Goal: Task Accomplishment & Management: Manage account settings

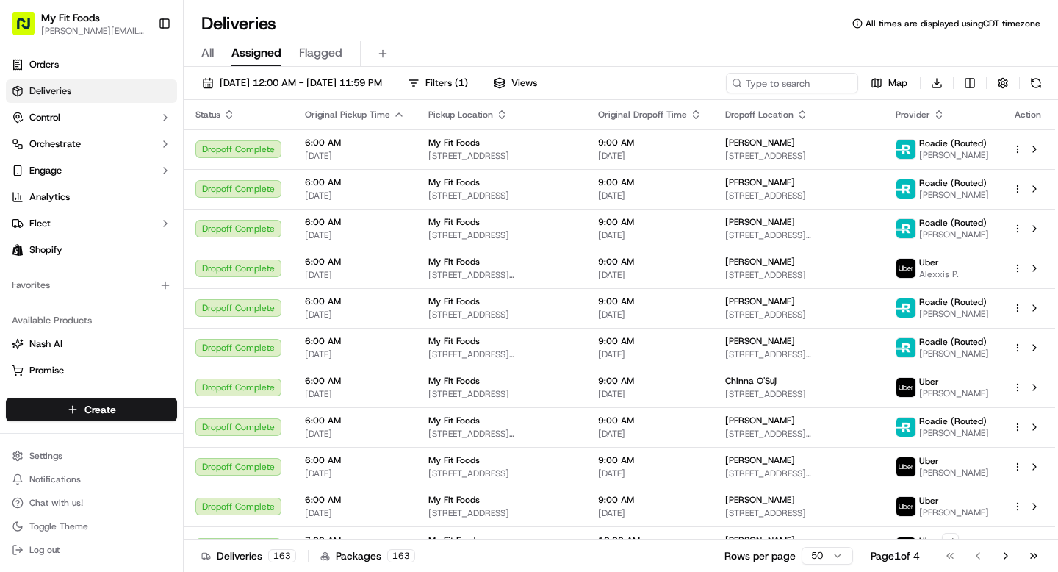
click at [667, 28] on div "Deliveries All times are displayed using CDT timezone" at bounding box center [621, 24] width 874 height 24
click at [762, 78] on input at bounding box center [770, 83] width 176 height 21
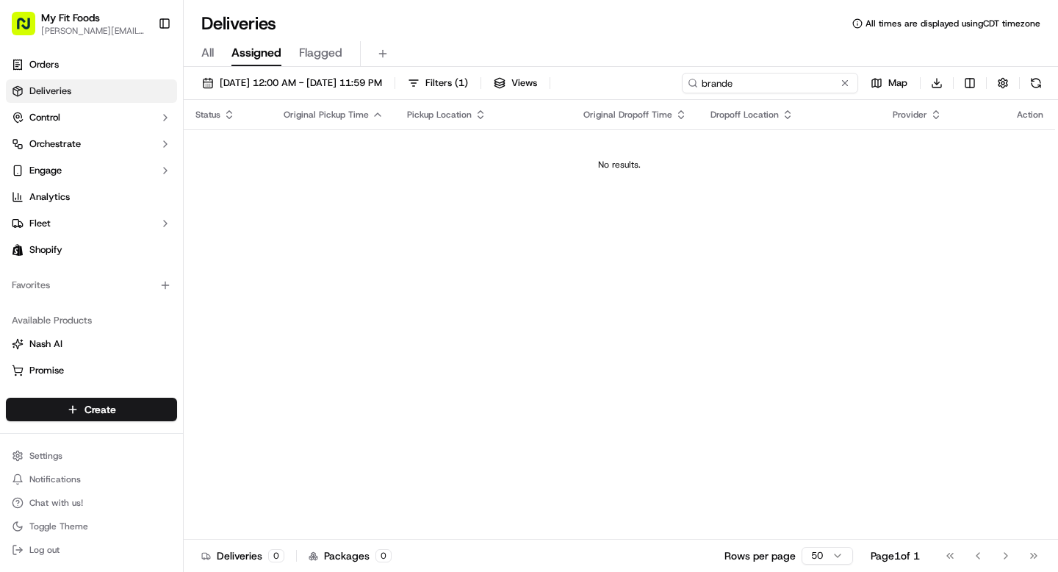
click at [722, 85] on input "brande" at bounding box center [770, 83] width 176 height 21
type input "sharon"
click at [40, 89] on span "Deliveries" at bounding box center [50, 90] width 42 height 13
click at [103, 412] on html "My Fit Foods tyler@myfitfoods.com Toggle Sidebar Orders Deliveries Control Orch…" at bounding box center [529, 286] width 1058 height 572
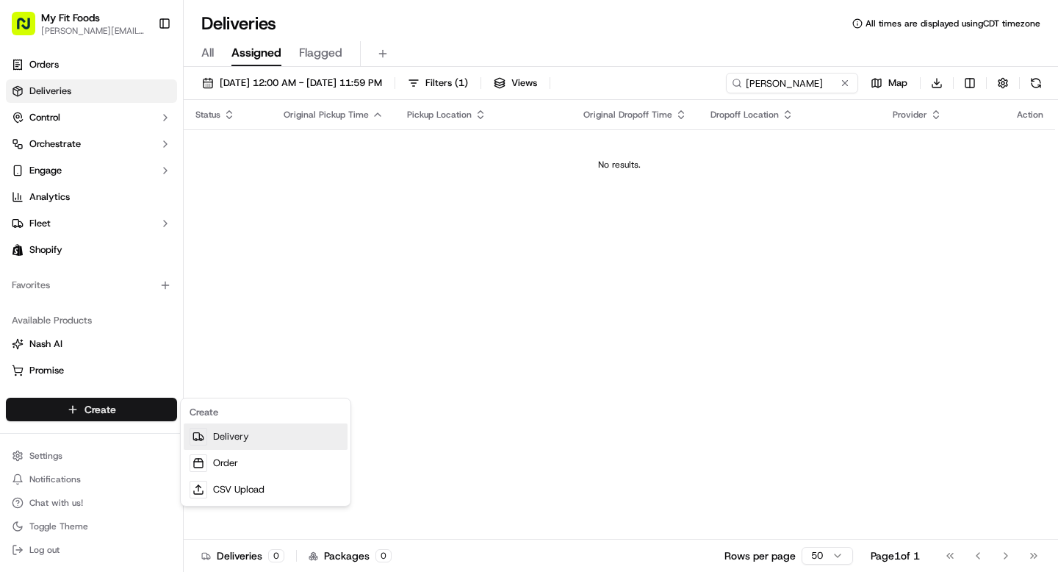
click at [240, 442] on link "Delivery" at bounding box center [266, 436] width 164 height 26
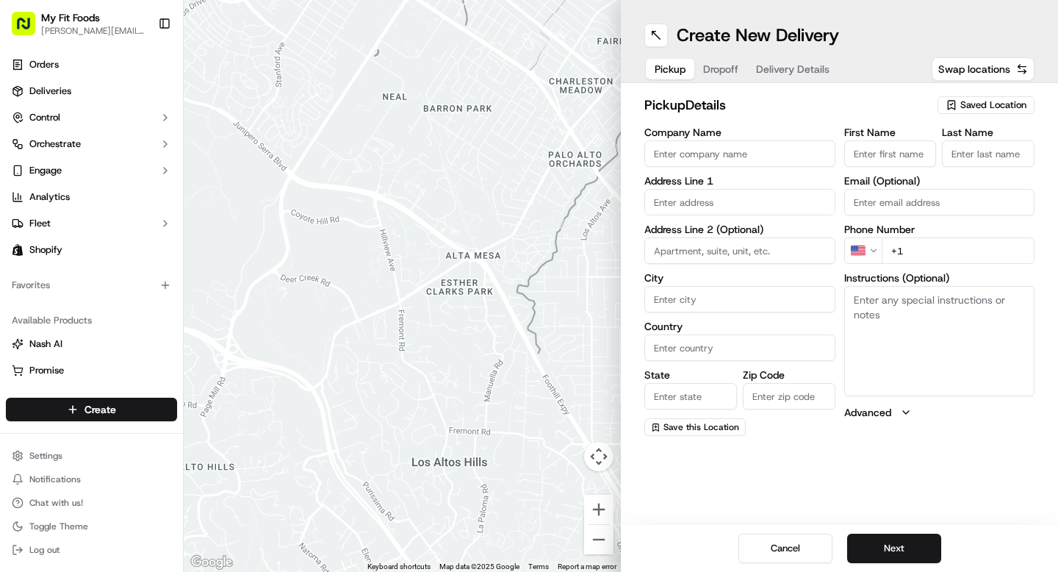
click at [741, 68] on button "Dropoff" at bounding box center [720, 69] width 53 height 21
click at [987, 107] on span "Saved Location" at bounding box center [993, 104] width 66 height 13
click at [883, 85] on html "My Fit Foods tyler@myfitfoods.com Toggle Sidebar Orders Deliveries Control Orch…" at bounding box center [529, 286] width 1058 height 572
click at [691, 69] on button "Pickup" at bounding box center [670, 69] width 48 height 21
click at [999, 110] on span "Saved Location" at bounding box center [993, 104] width 66 height 13
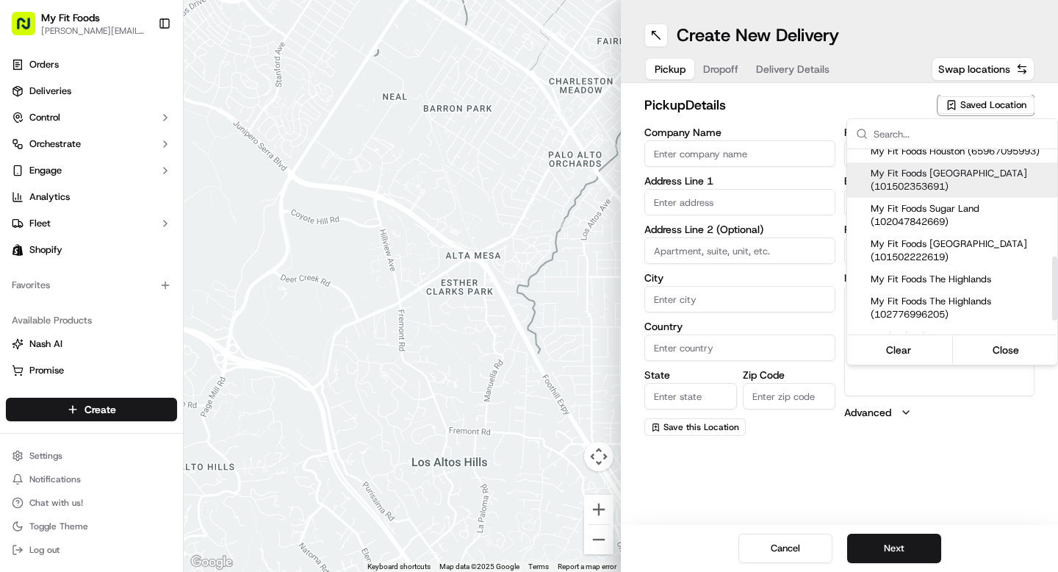
scroll to position [309, 0]
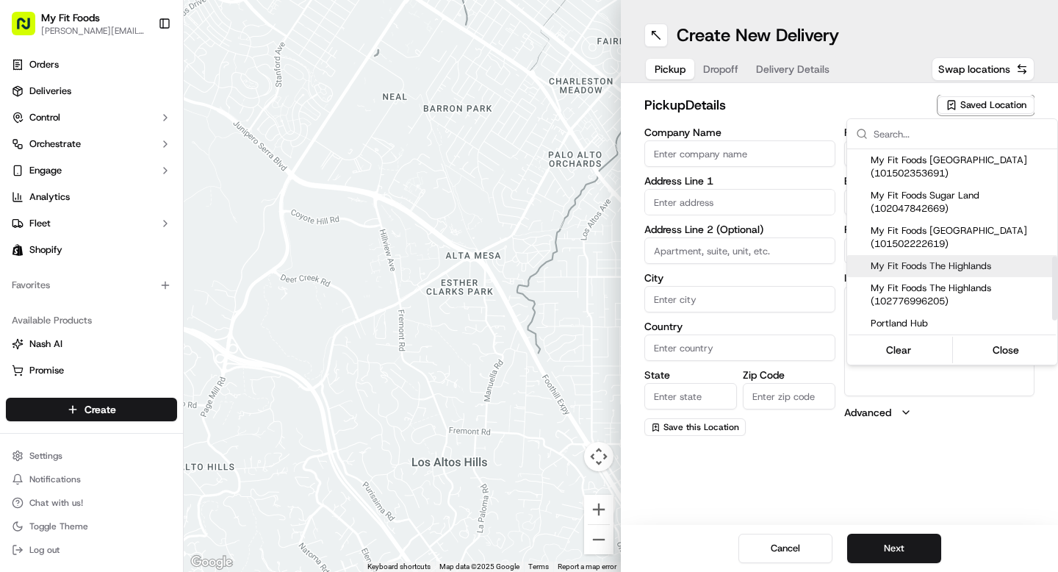
click at [931, 273] on span "My Fit Foods The Highlands" at bounding box center [961, 265] width 181 height 13
type input "My Fit Foods The Highlands"
type input "3024 Speer Blvd"
type input "Denver"
type input "US"
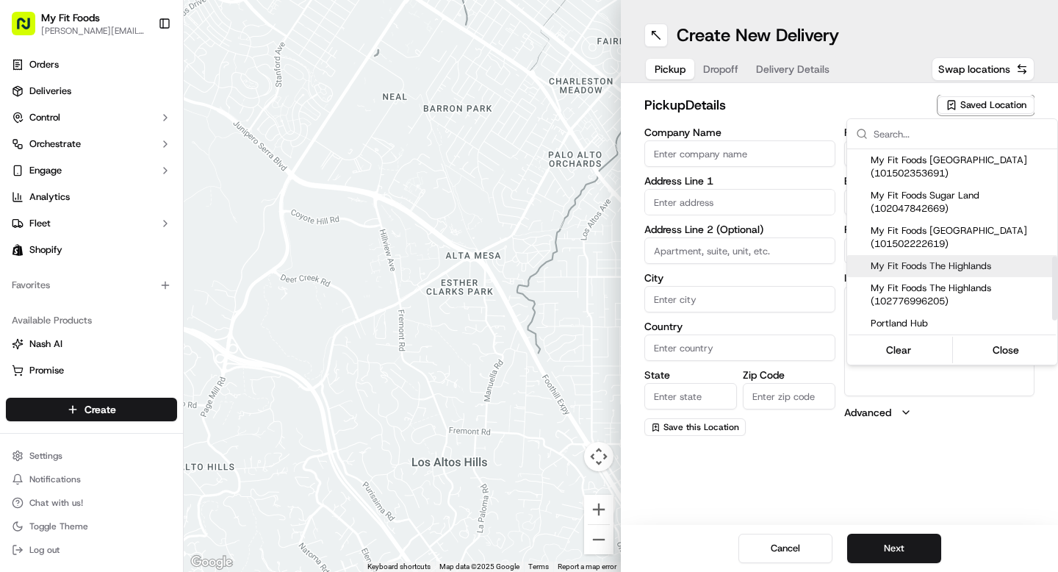
type input "CO"
type input "80211"
type input "+1 720 306 9565"
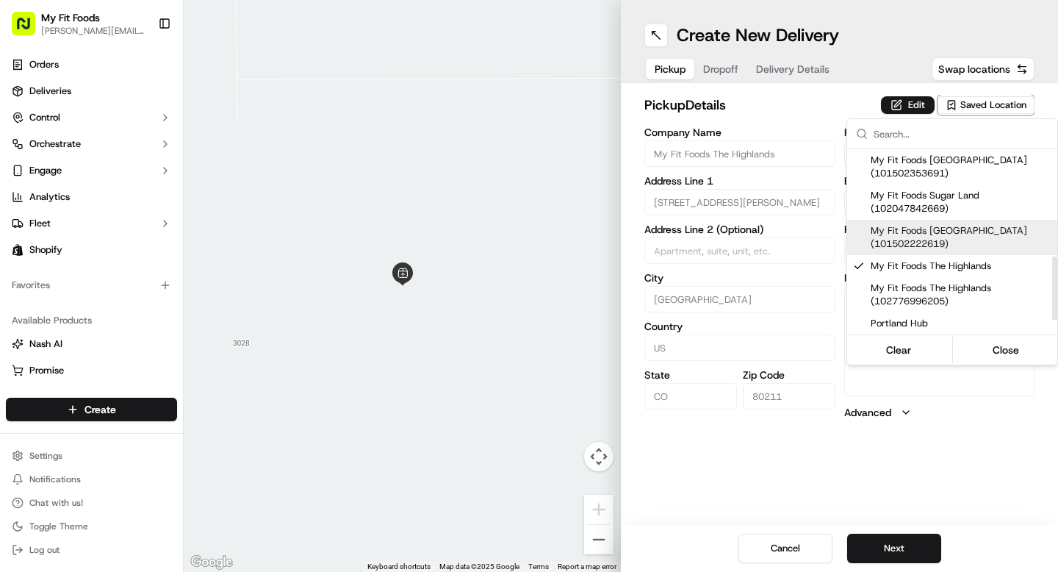
click at [724, 71] on html "My Fit Foods tyler@myfitfoods.com Toggle Sidebar Orders Deliveries Control Orch…" at bounding box center [529, 286] width 1058 height 572
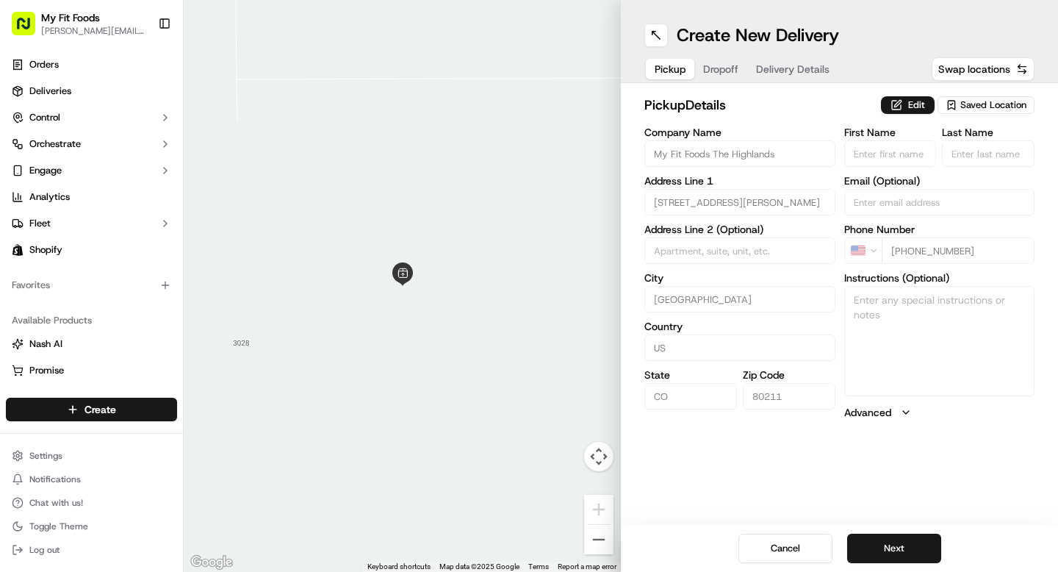
click at [723, 71] on span "Dropoff" at bounding box center [720, 69] width 35 height 15
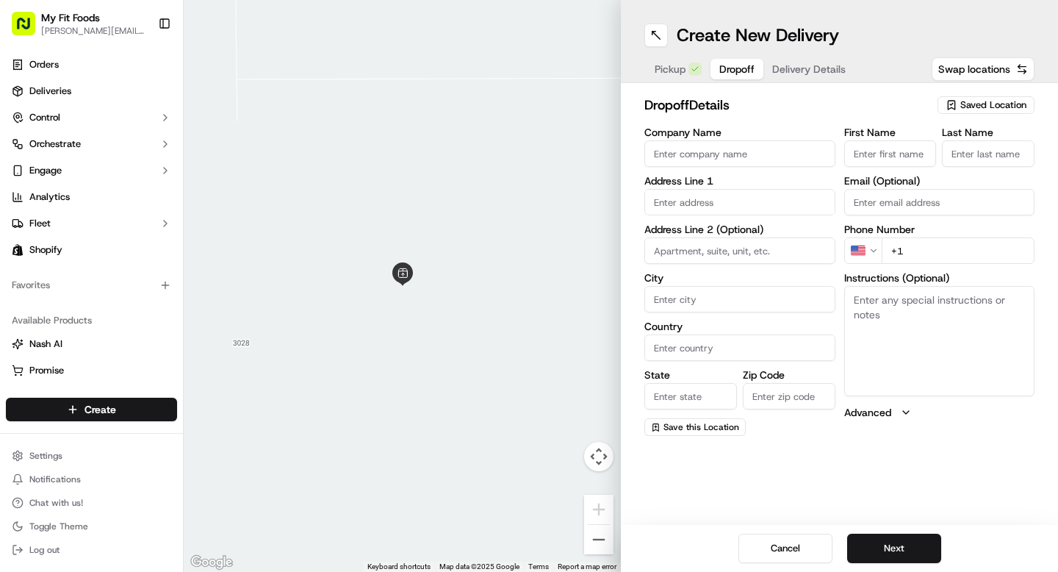
click at [687, 201] on input "text" at bounding box center [739, 202] width 191 height 26
paste input "511 Sundance Circle Dacono CO 80514"
click at [697, 231] on div "511 Sundance Circle, Dacono, CO 80514" at bounding box center [740, 233] width 184 height 22
type input "511 Sundance Cir, Dacono, CO 80514, USA"
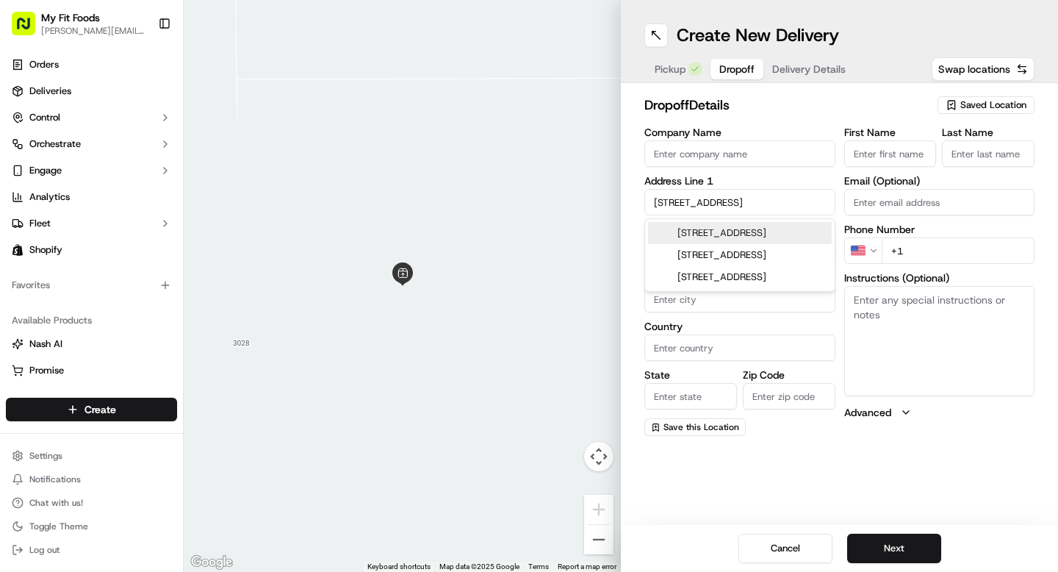
type input "Dacono"
type input "United States"
type input "CO"
type input "80514"
type input "511 Sundance Circle"
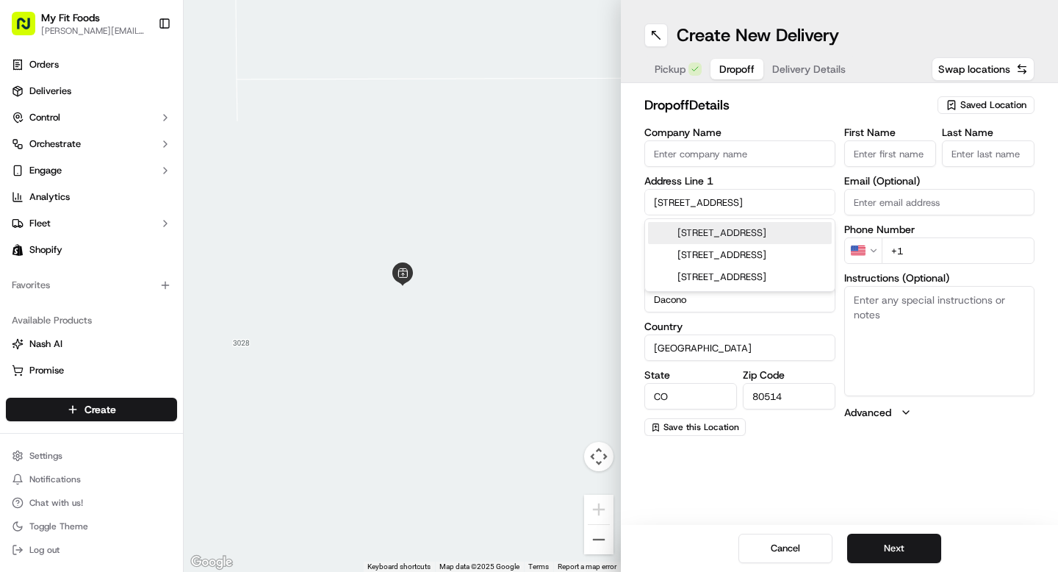
scroll to position [0, 0]
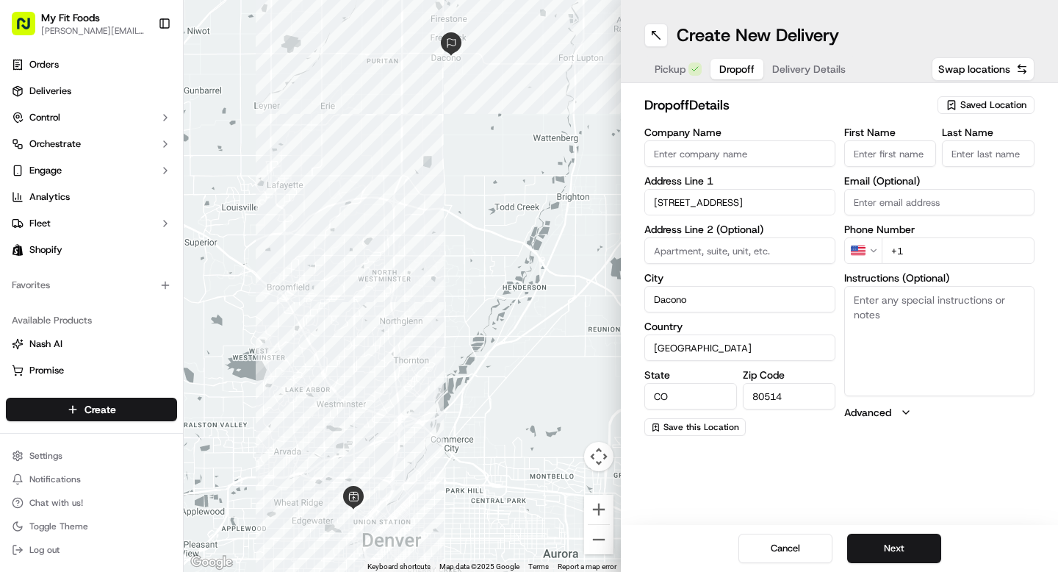
click at [992, 487] on div "Create New Delivery Pickup Dropoff Delivery Details Swap locations dropoff Deta…" at bounding box center [839, 286] width 437 height 572
click at [891, 541] on button "Next" at bounding box center [894, 547] width 94 height 29
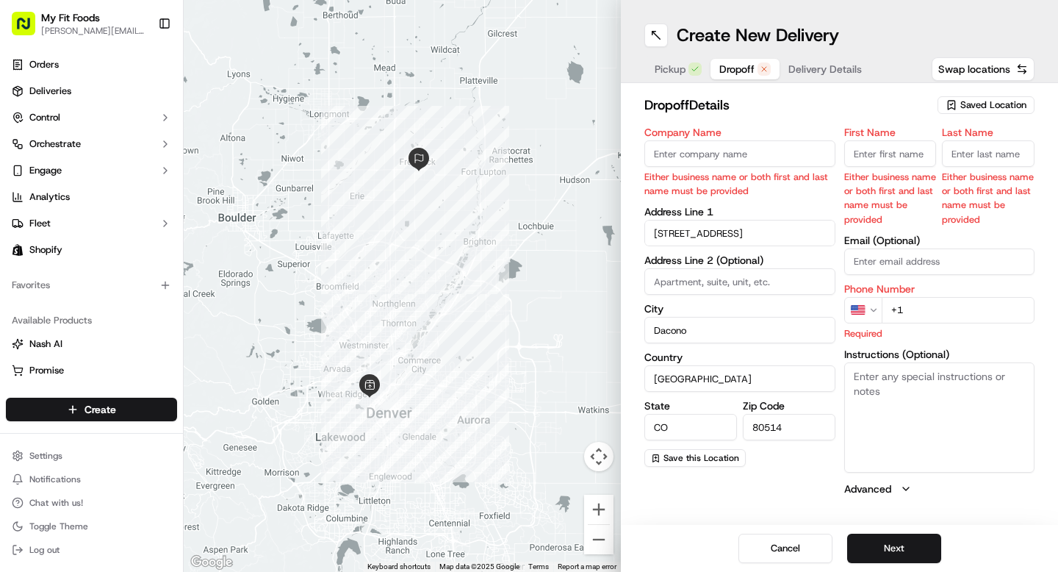
click at [879, 159] on input "First Name" at bounding box center [890, 153] width 93 height 26
type input "Sharon"
click at [1017, 150] on input "Last Name" at bounding box center [988, 153] width 93 height 26
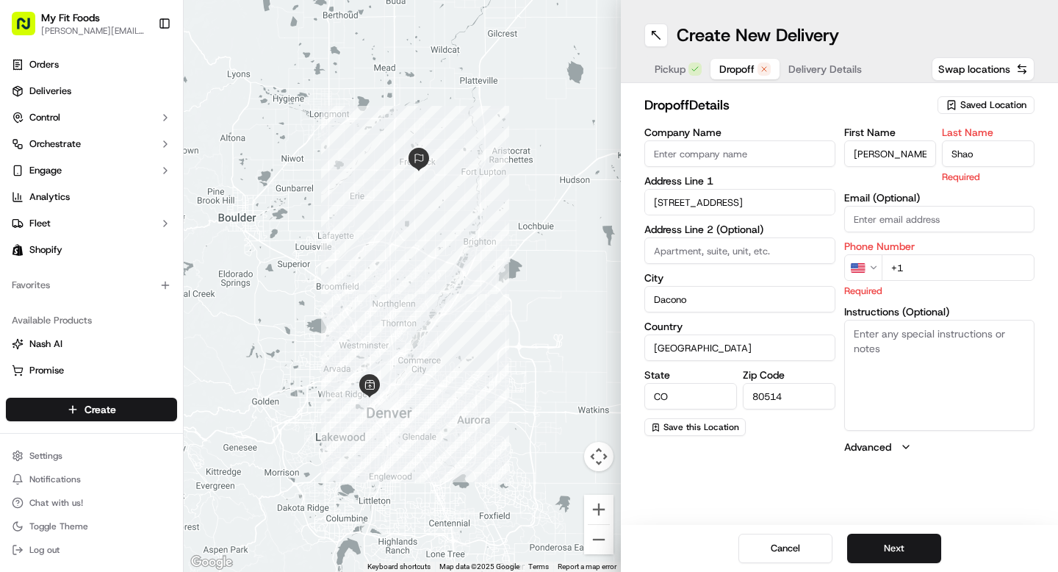
type input "Shao"
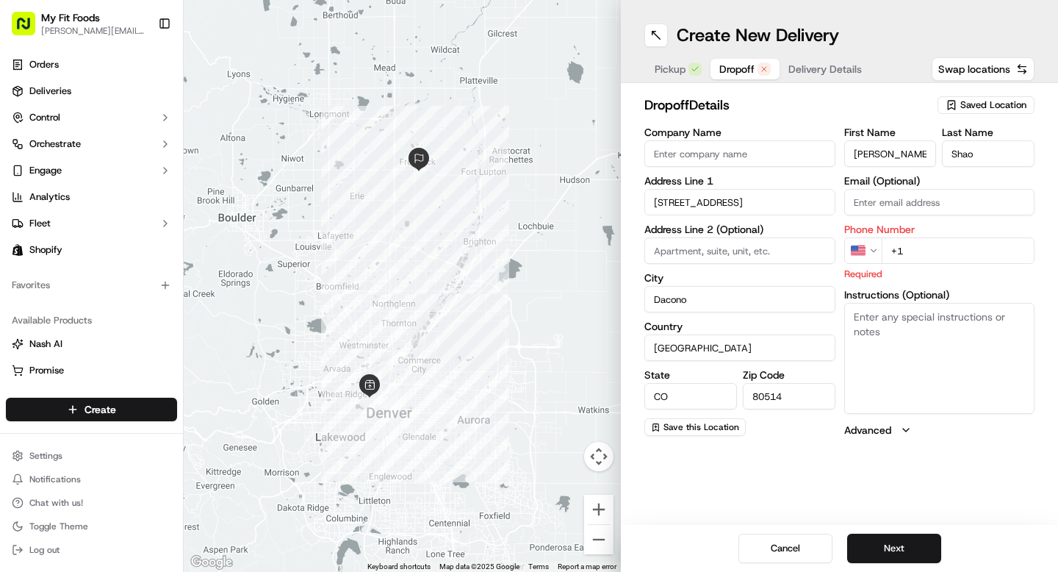
click at [943, 256] on input "+1" at bounding box center [959, 250] width 154 height 26
paste input "720 688 2184"
type input "+1 720 688 2184"
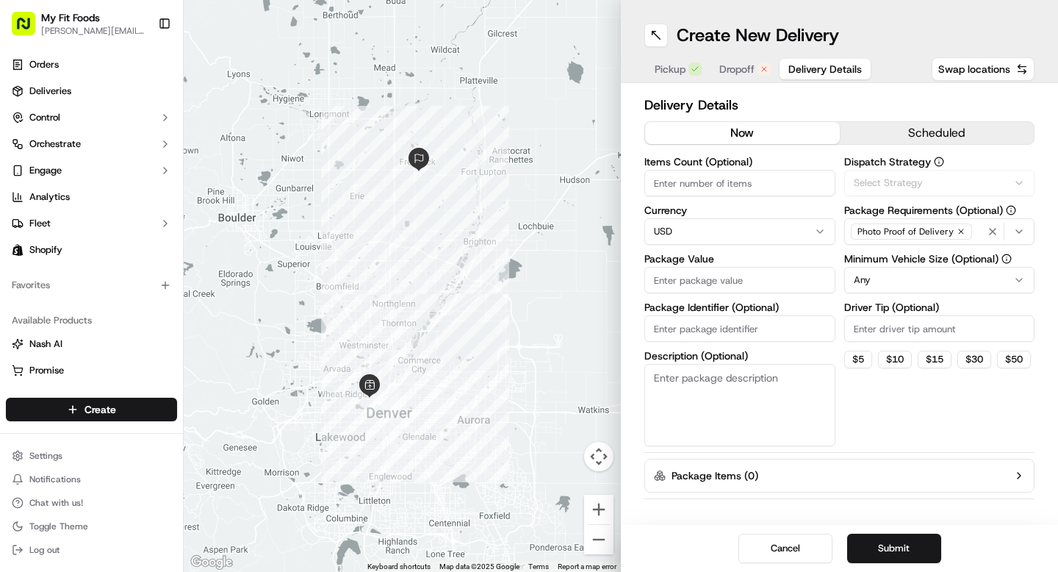
click at [791, 73] on span "Delivery Details" at bounding box center [824, 69] width 73 height 15
click at [690, 176] on input "Items Count (Optional)" at bounding box center [739, 183] width 191 height 26
type input "14"
click at [710, 330] on input "Package Identifier (Optional)" at bounding box center [739, 328] width 191 height 26
paste input "#926641"
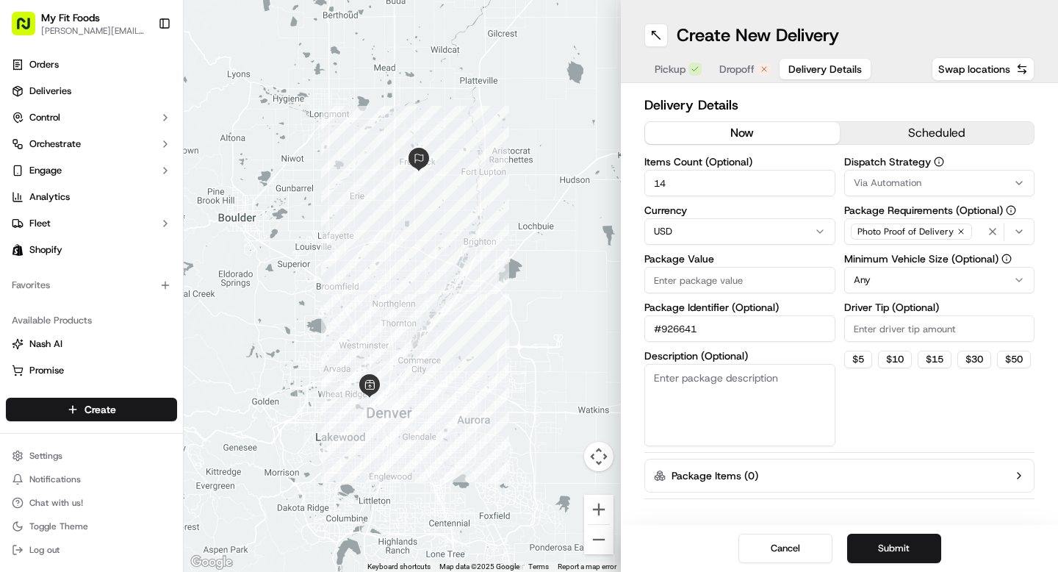
type input "#926641"
click at [713, 279] on input "Package Value" at bounding box center [739, 280] width 191 height 26
type input "85.26"
click at [863, 365] on button "$ 5" at bounding box center [858, 359] width 28 height 18
type input "5"
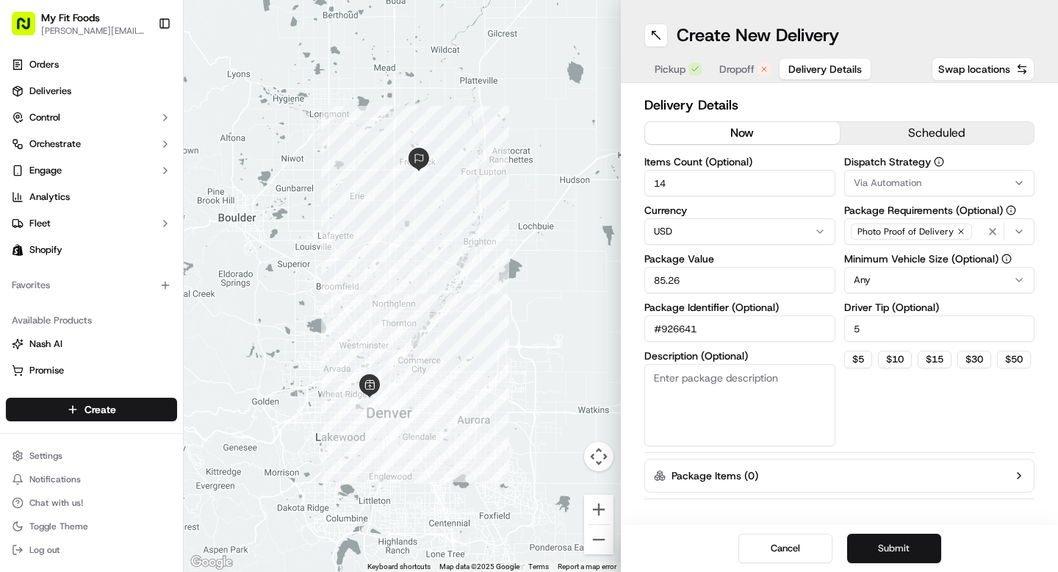
click at [877, 544] on button "Submit" at bounding box center [894, 547] width 94 height 29
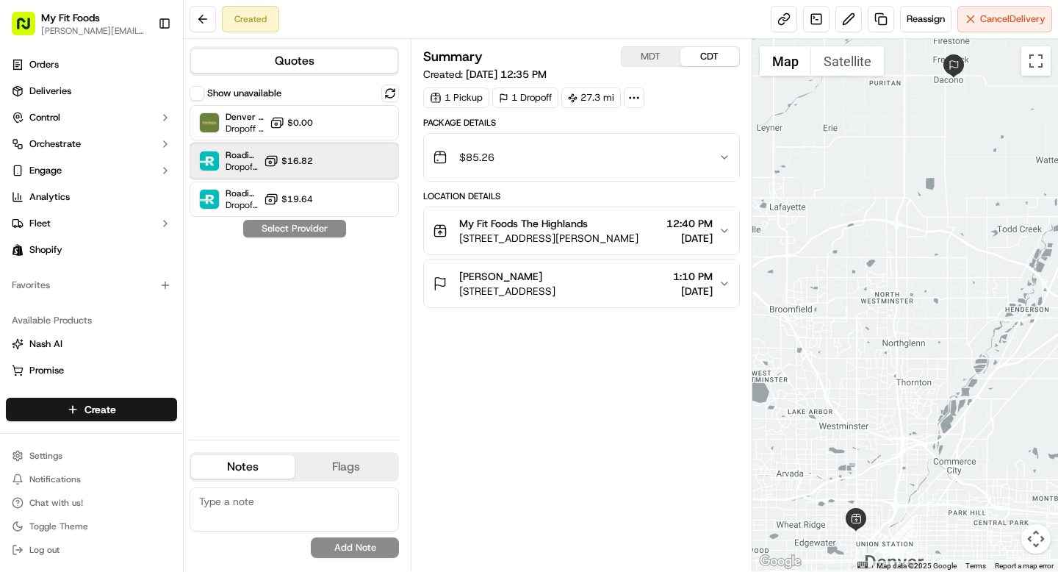
click at [342, 155] on div "Roadie (Routed) Dropoff ETA - $16.82" at bounding box center [294, 160] width 209 height 35
click at [309, 228] on button "Assign Provider" at bounding box center [294, 229] width 104 height 18
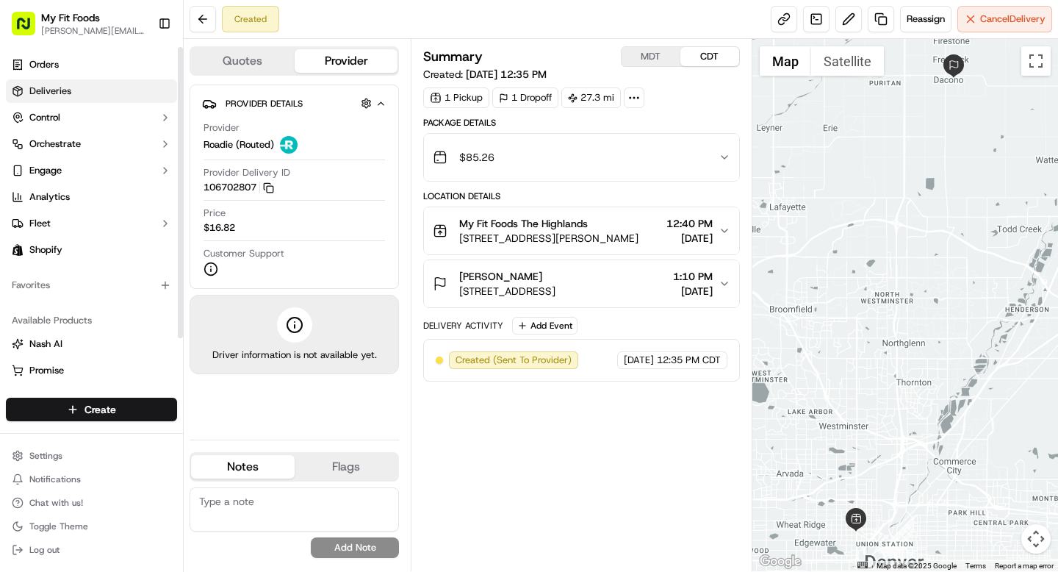
click at [85, 89] on link "Deliveries" at bounding box center [91, 91] width 171 height 24
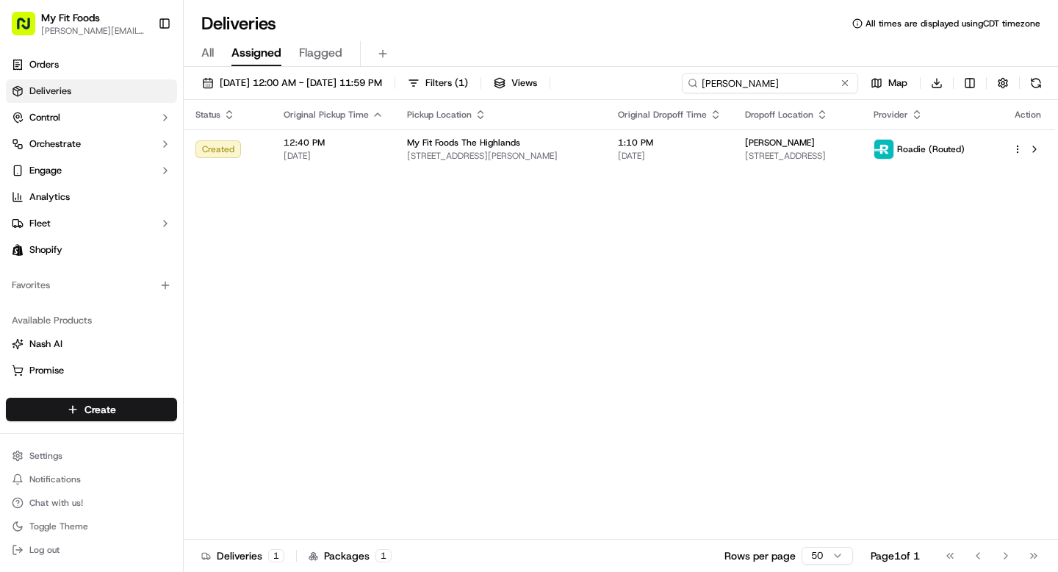
click at [760, 84] on input "sharon" at bounding box center [770, 83] width 176 height 21
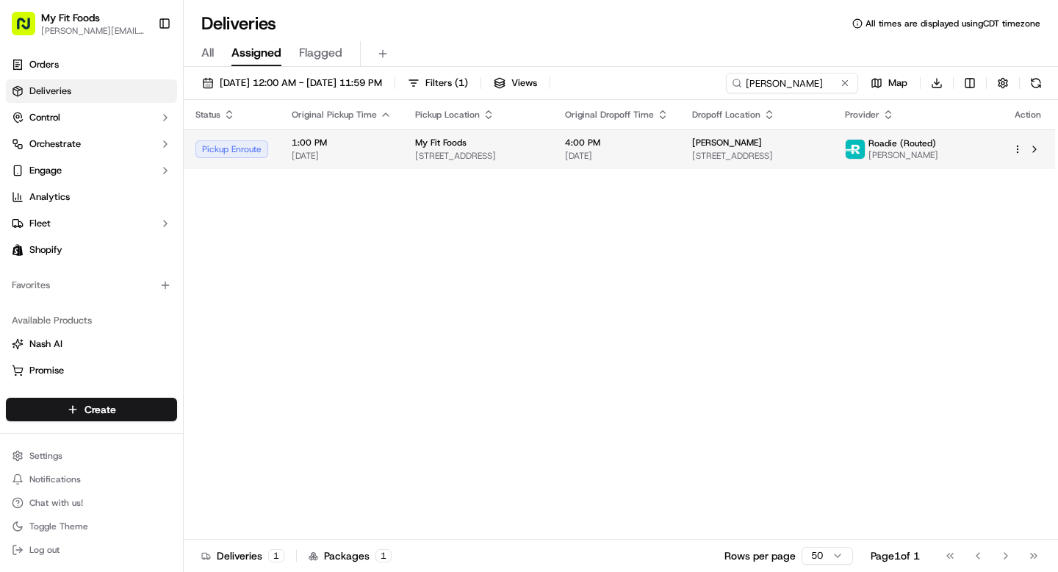
click at [226, 154] on div "Pickup Enroute" at bounding box center [231, 149] width 73 height 18
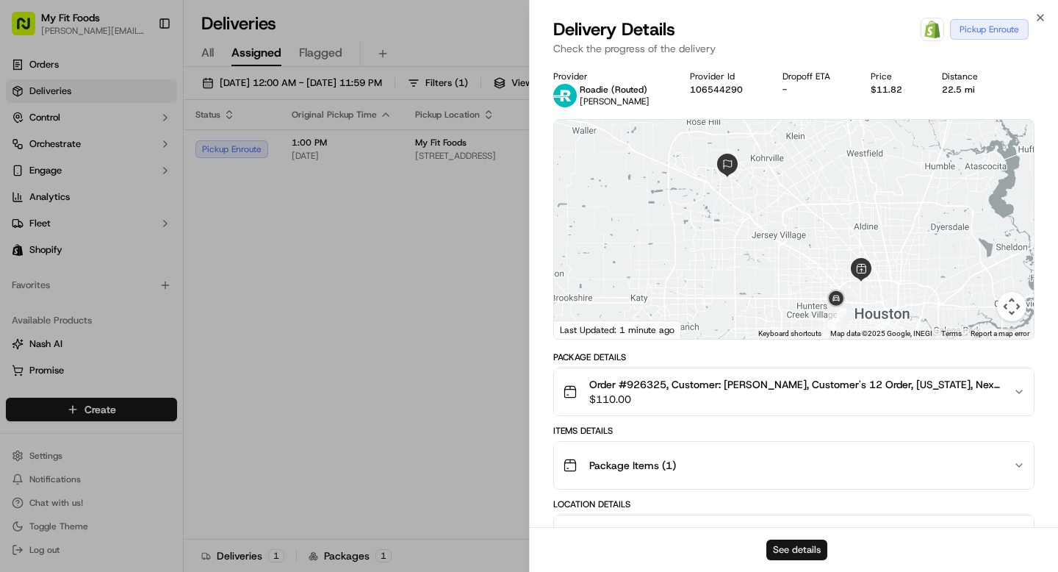
click at [770, 552] on button "See details" at bounding box center [796, 549] width 61 height 21
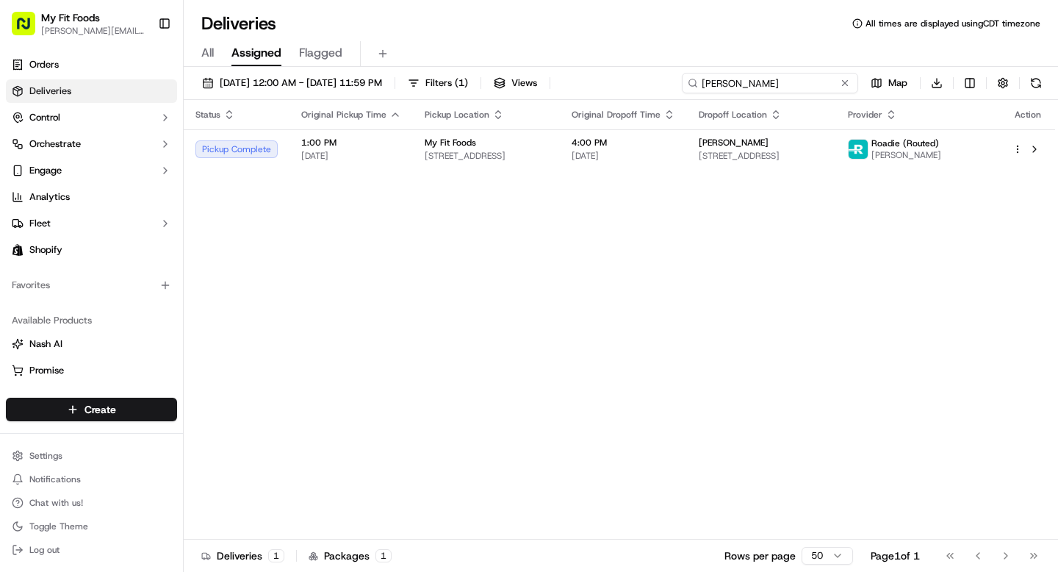
click at [776, 89] on input "guy bonn" at bounding box center [770, 83] width 176 height 21
paste input "Angela Hemme"
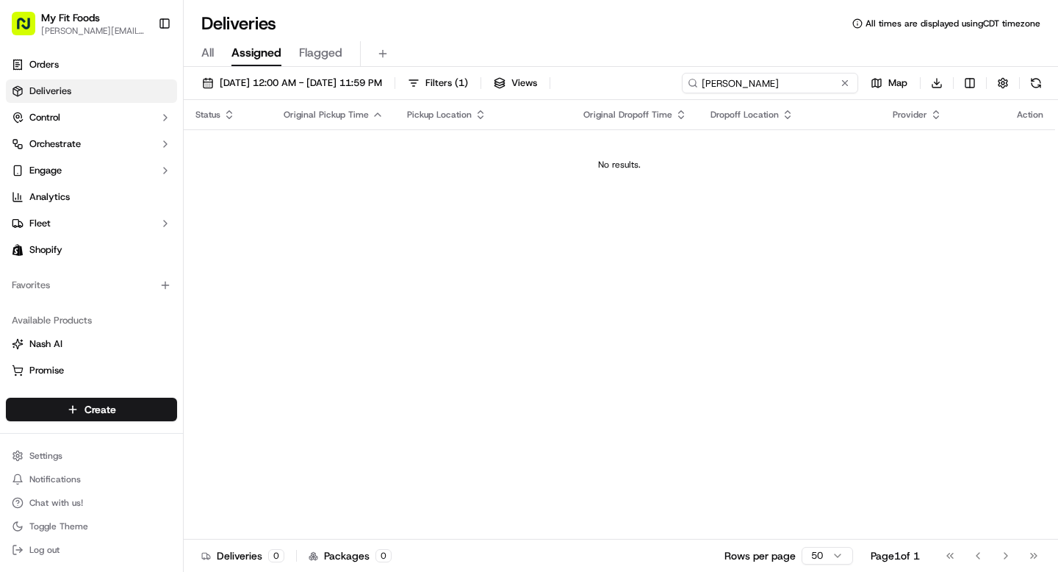
type input "[PERSON_NAME]"
click at [502, 96] on div "09/15/2025 12:00 AM - 09/15/2025 11:59 PM Filters ( 1 ) Views Angela Hemmen Map…" at bounding box center [621, 86] width 874 height 27
click at [468, 84] on span "Filters ( 1 )" at bounding box center [446, 82] width 43 height 13
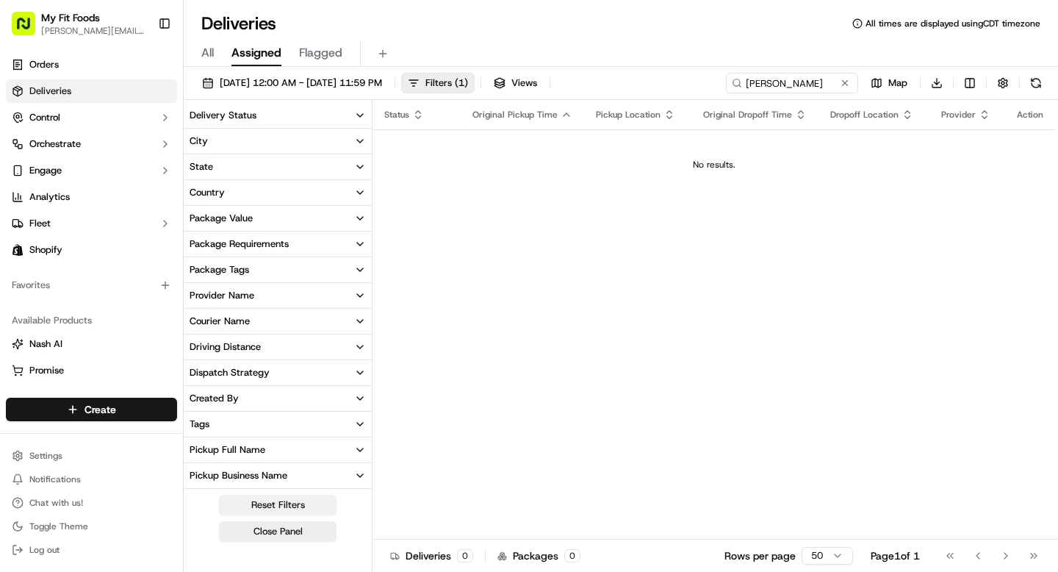
click at [299, 508] on button "Reset Filters" at bounding box center [278, 504] width 118 height 21
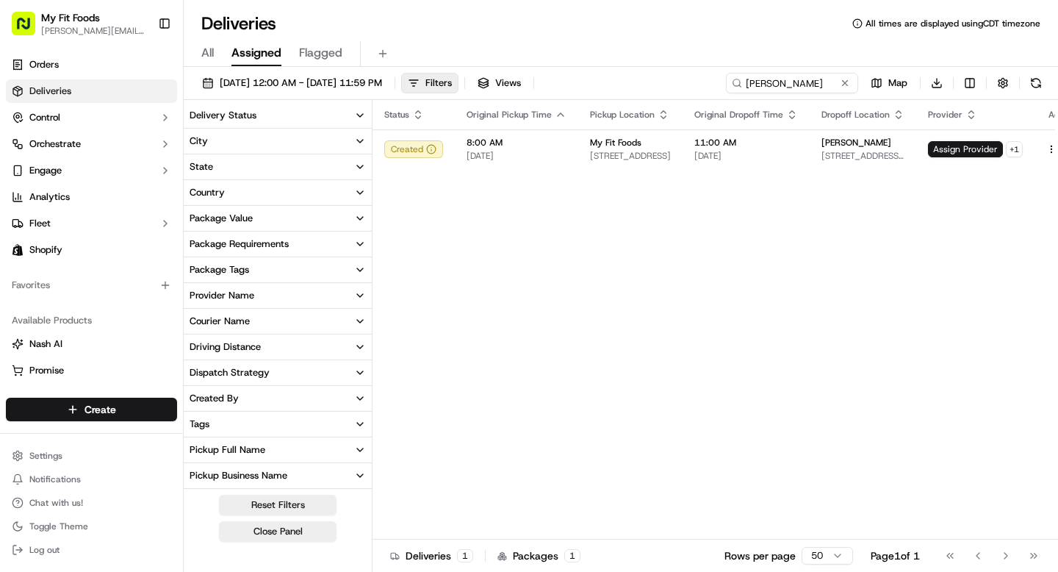
click at [637, 24] on div "Deliveries All times are displayed using CDT timezone" at bounding box center [621, 24] width 874 height 24
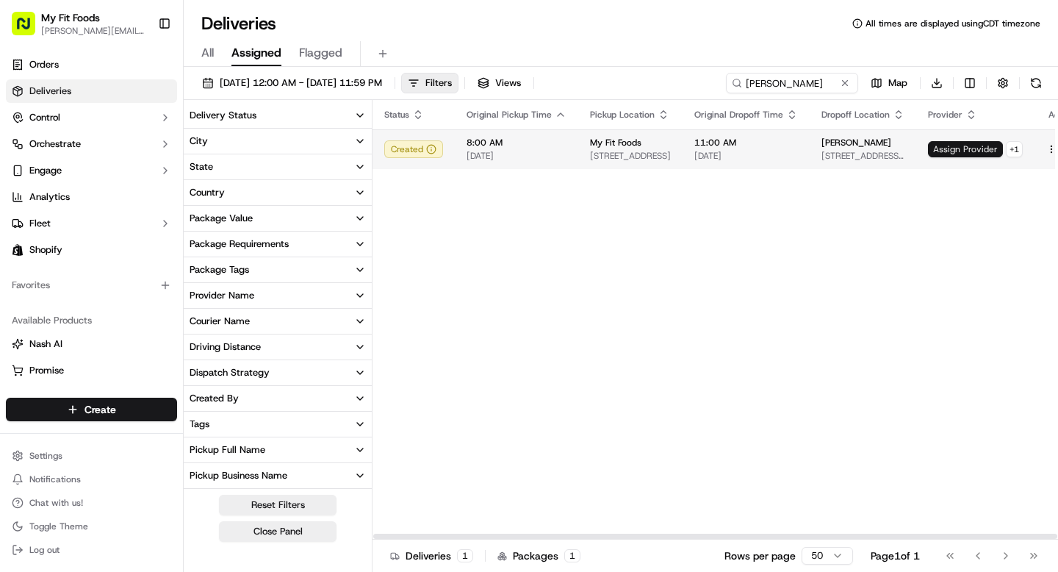
click at [969, 151] on span "Assign Provider" at bounding box center [965, 149] width 75 height 16
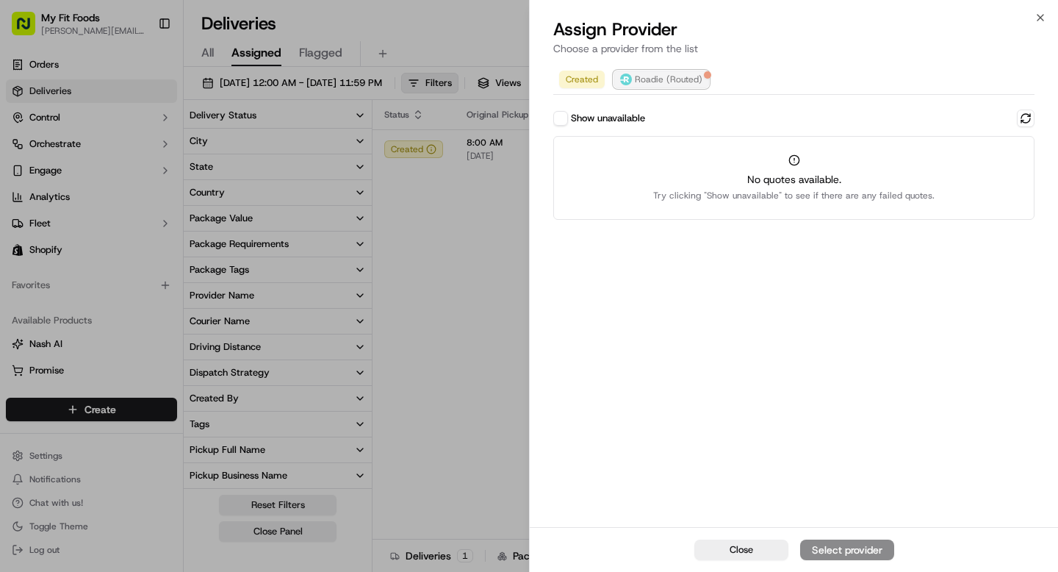
click at [650, 79] on span "Roadie (Routed)" at bounding box center [669, 79] width 68 height 12
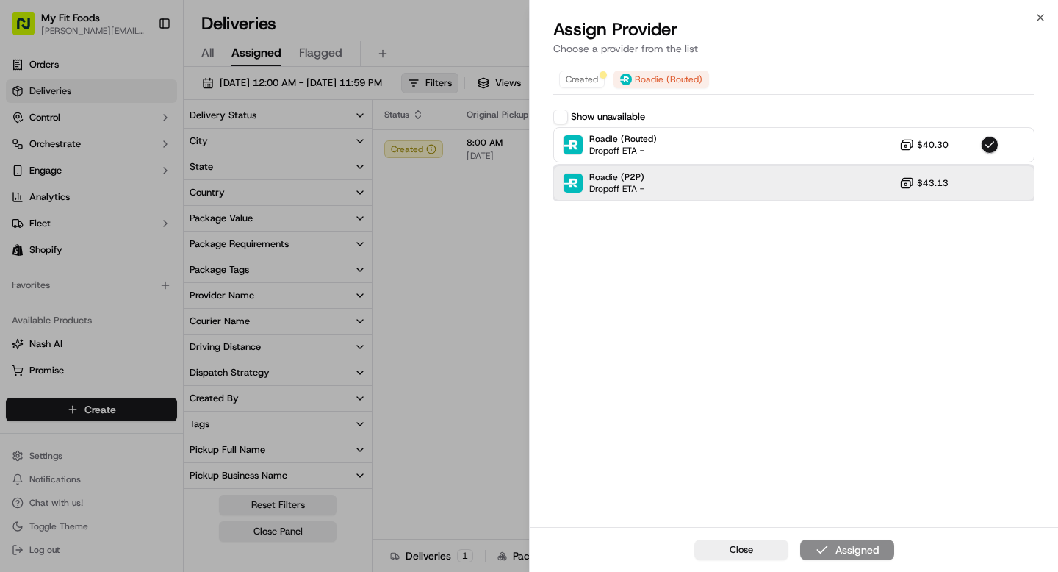
click at [786, 183] on div "Roadie (P2P) Dropoff ETA - $43.13" at bounding box center [793, 182] width 481 height 35
click at [783, 191] on div "Roadie (P2P) Dropoff ETA - $43.13" at bounding box center [793, 182] width 481 height 35
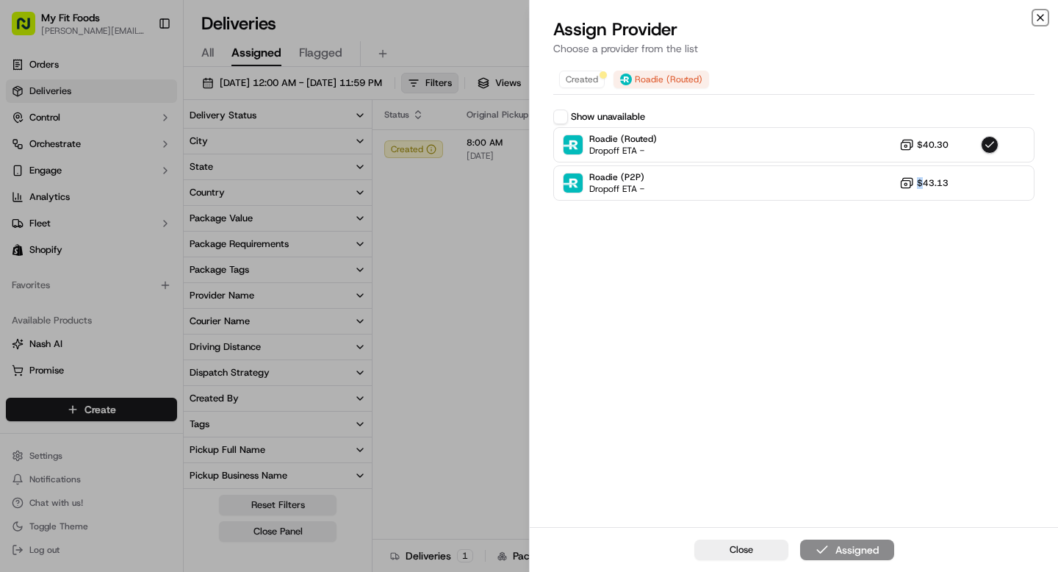
click at [1037, 21] on icon "button" at bounding box center [1040, 18] width 12 height 12
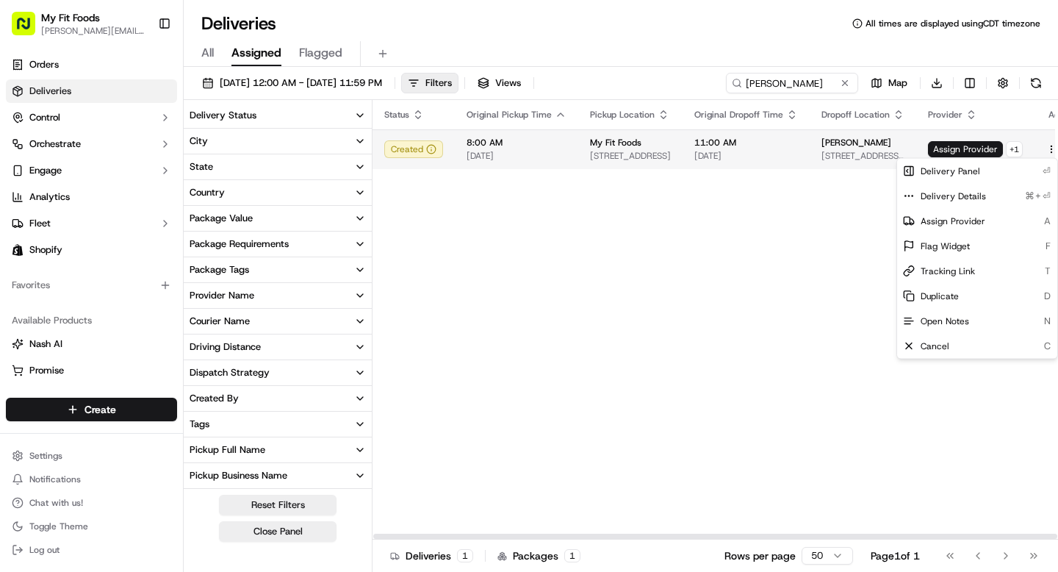
click at [1042, 149] on html "My Fit Foods tyler@myfitfoods.com Toggle Sidebar Orders Deliveries Control Orch…" at bounding box center [529, 286] width 1058 height 572
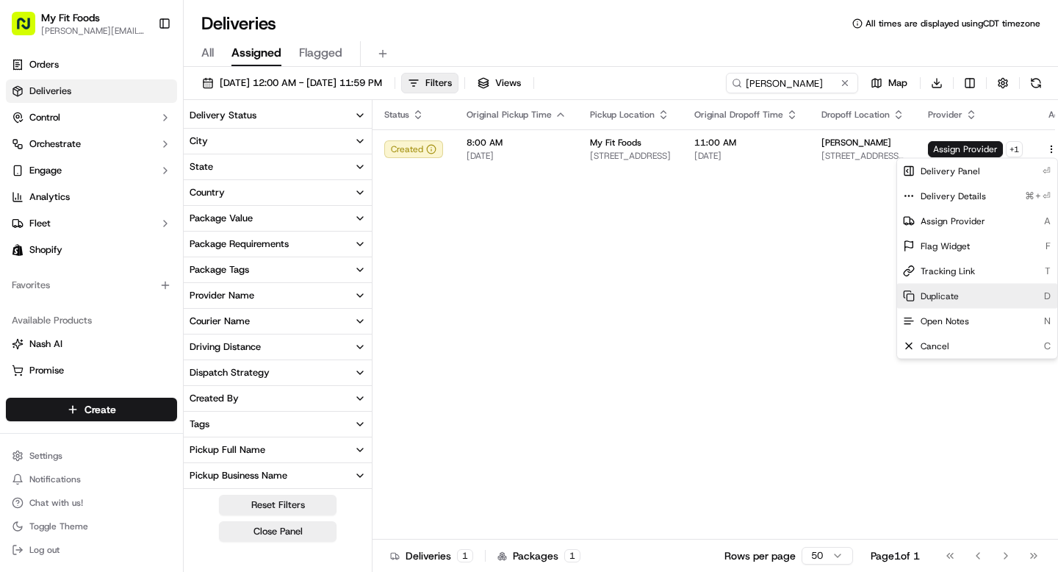
click at [927, 301] on span "Duplicate" at bounding box center [940, 296] width 38 height 12
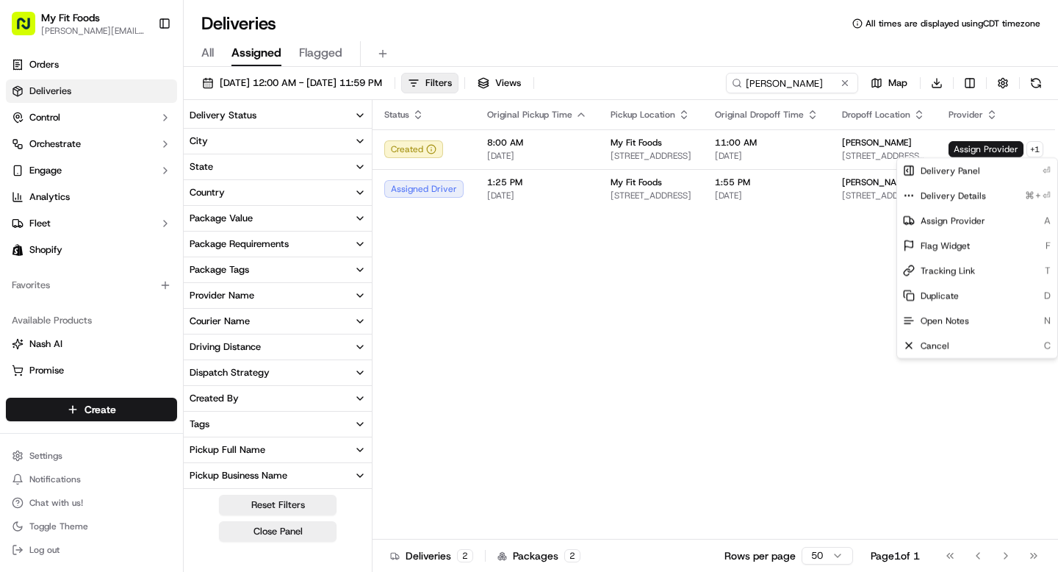
click at [804, 81] on html "My Fit Foods tyler@myfitfoods.com Toggle Sidebar Orders Deliveries Control Orch…" at bounding box center [529, 286] width 1058 height 572
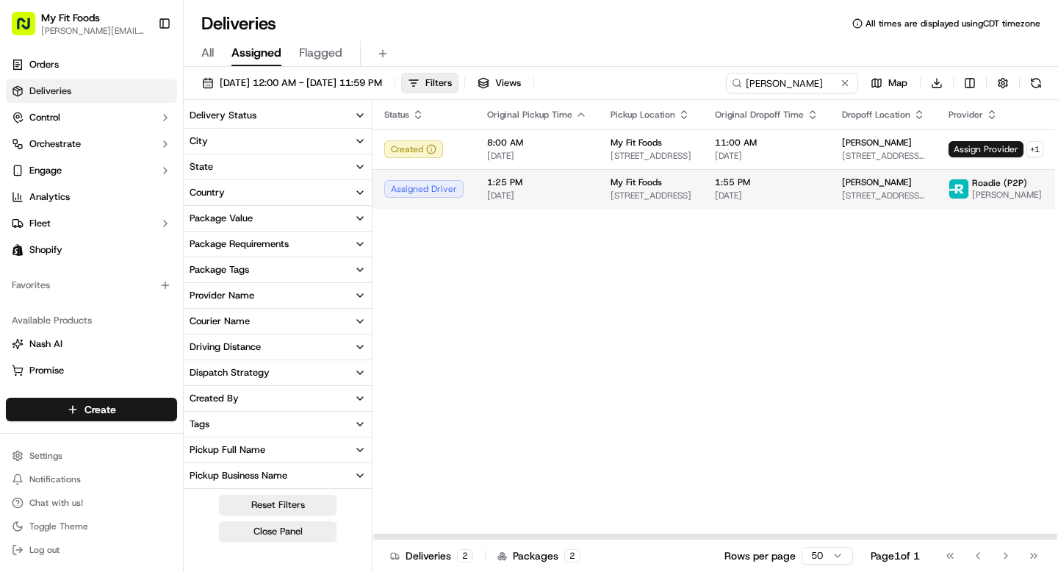
click at [912, 195] on span "[STREET_ADDRESS][US_STATE]" at bounding box center [883, 196] width 83 height 12
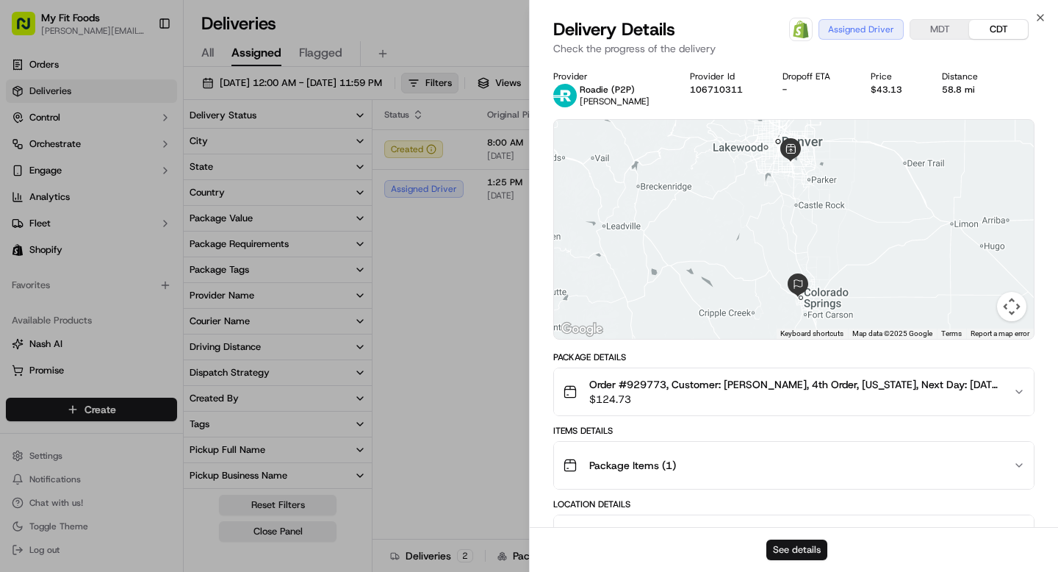
click at [791, 545] on button "See details" at bounding box center [796, 549] width 61 height 21
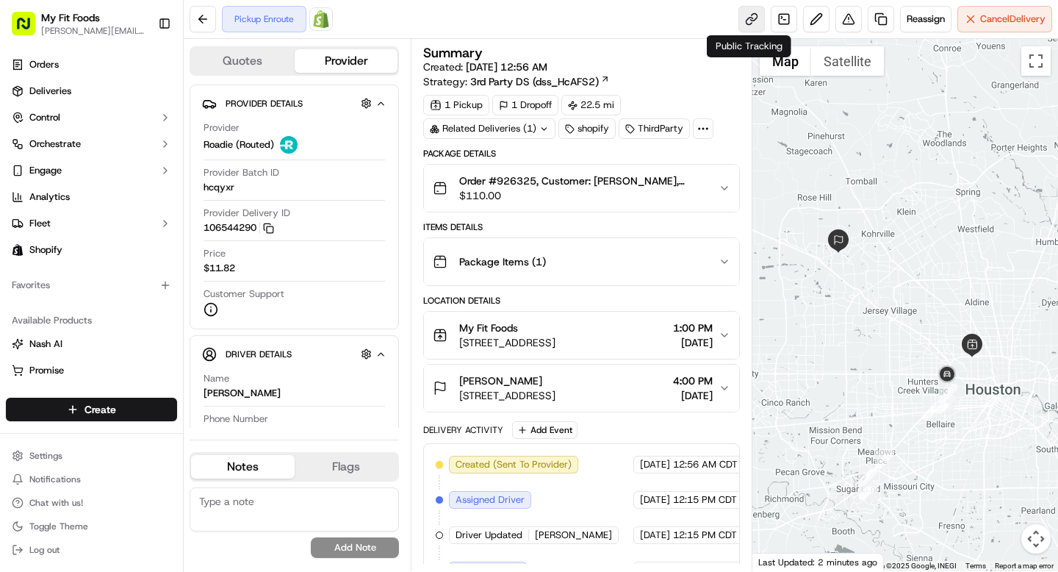
click at [741, 28] on link at bounding box center [751, 19] width 26 height 26
click at [201, 24] on button at bounding box center [203, 19] width 26 height 26
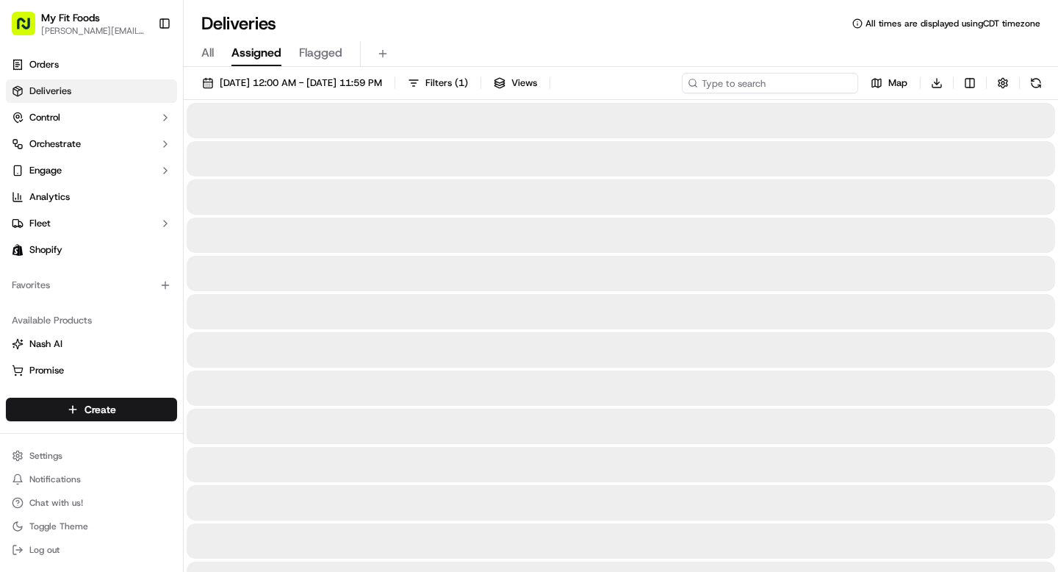
click at [781, 85] on input at bounding box center [770, 83] width 176 height 21
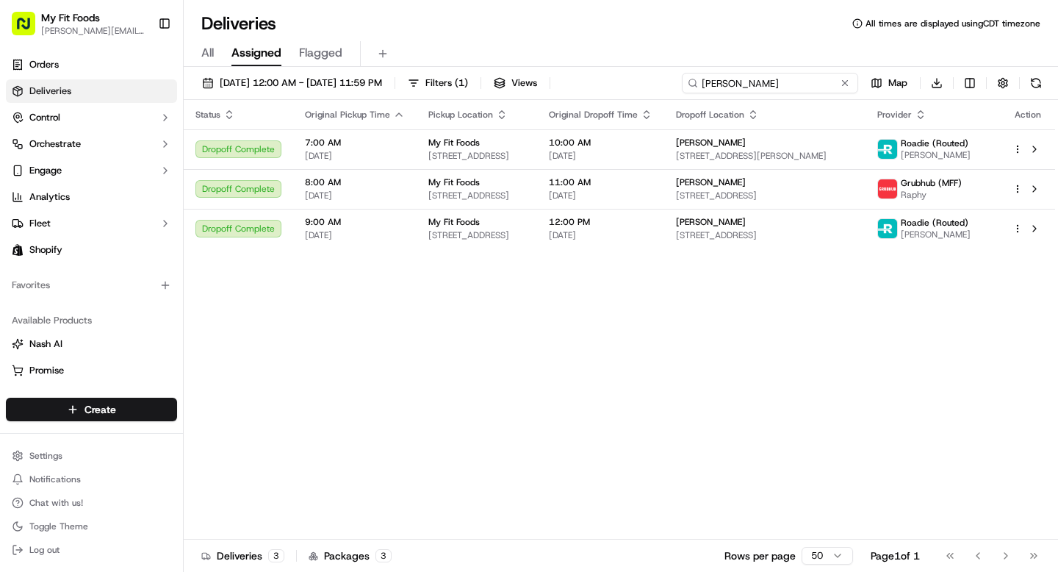
click at [749, 82] on input "mike" at bounding box center [770, 83] width 176 height 21
paste input "Michael Peytavin"
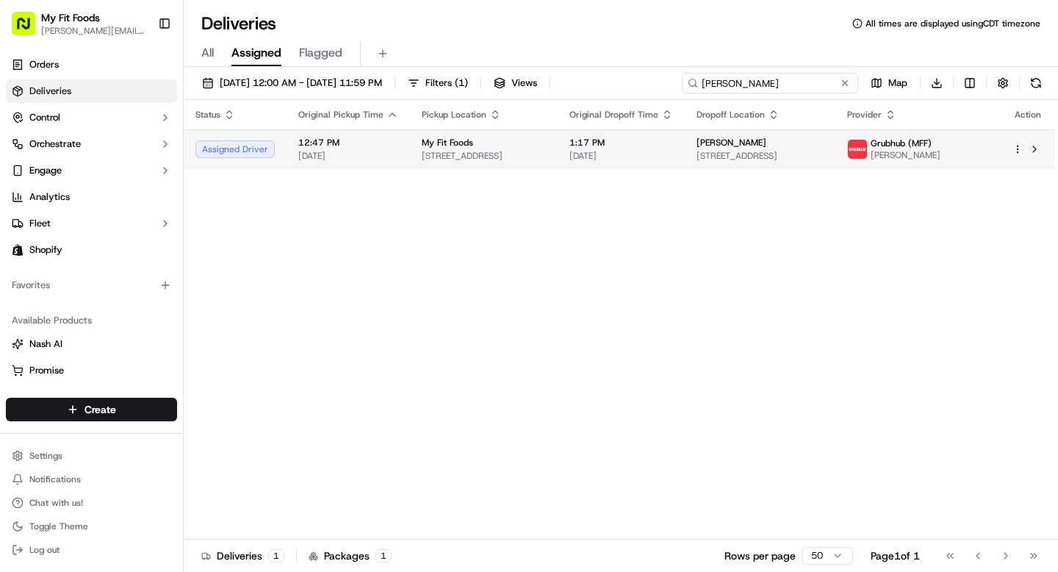
type input "Michael Peytavin"
click at [230, 149] on div "Assigned Driver" at bounding box center [234, 149] width 79 height 18
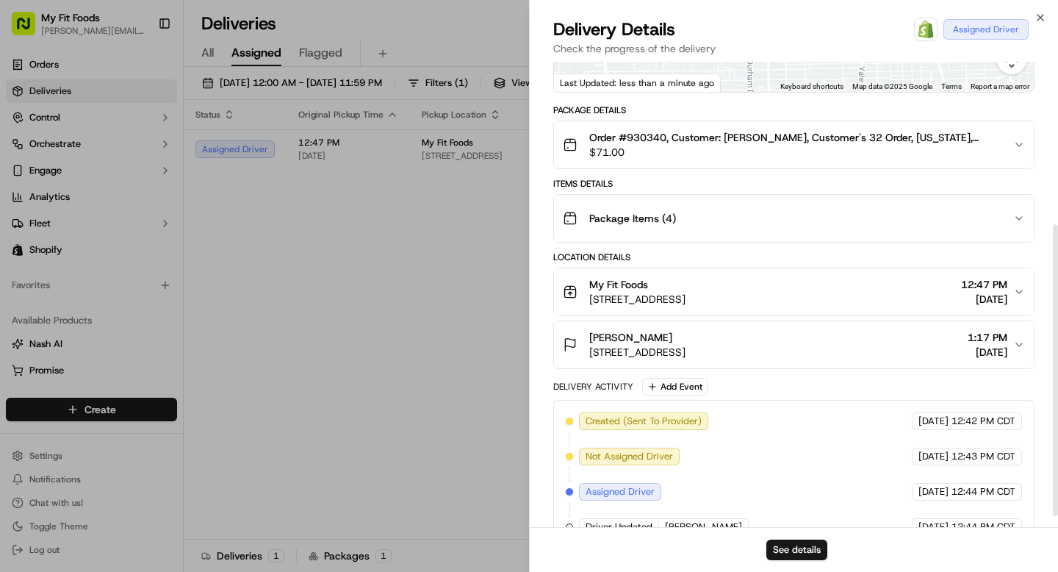
scroll to position [277, 0]
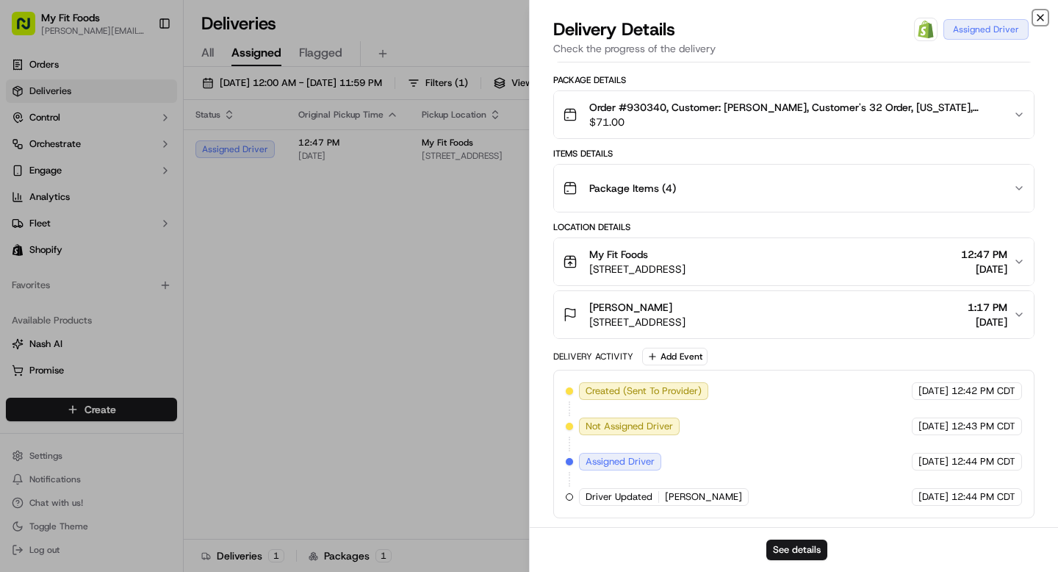
click at [1044, 16] on icon "button" at bounding box center [1040, 18] width 12 height 12
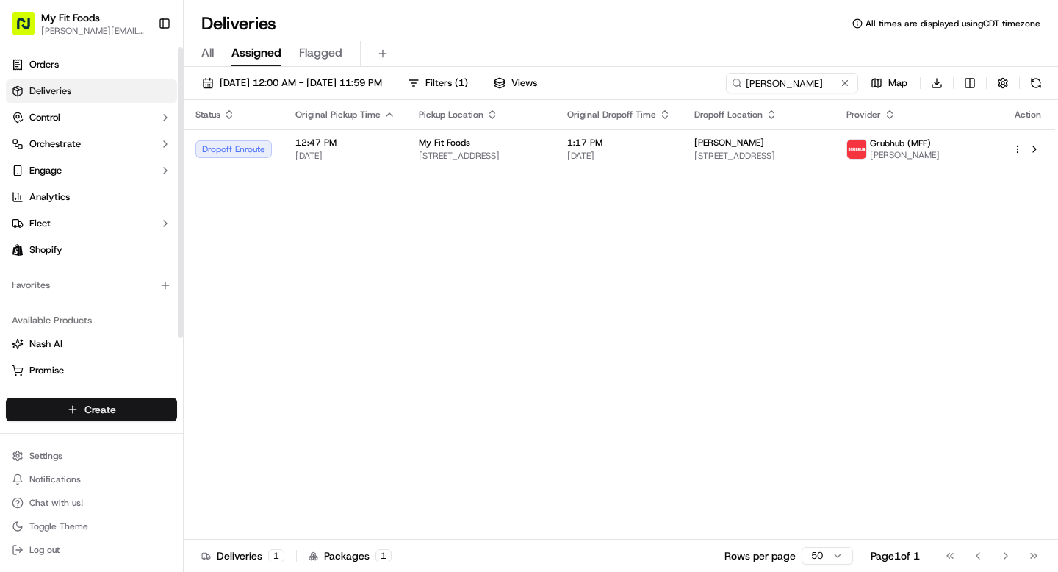
click at [73, 402] on html "My Fit Foods tyler@myfitfoods.com Toggle Sidebar Orders Deliveries Control Orch…" at bounding box center [529, 286] width 1058 height 572
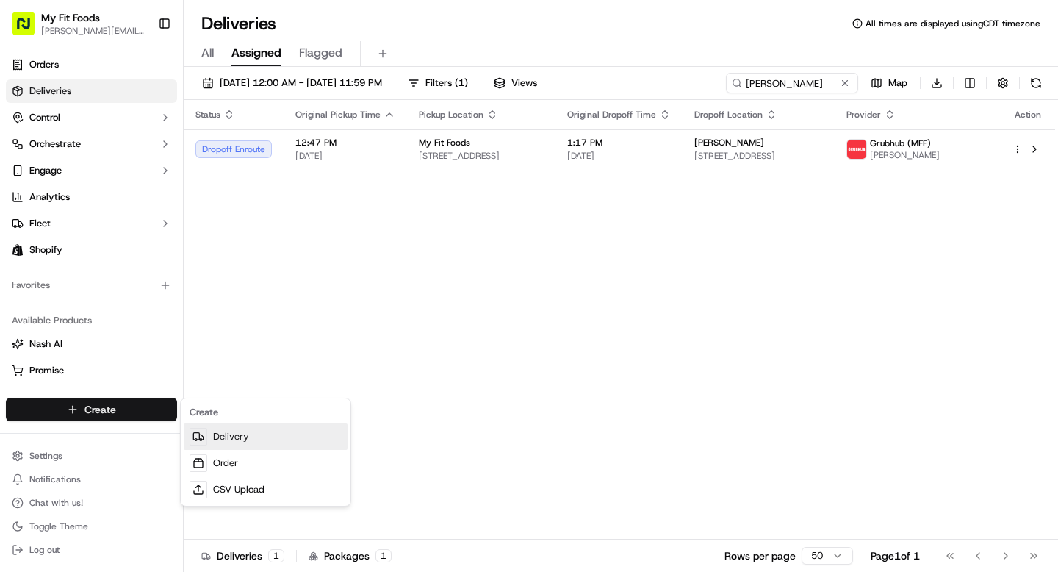
click at [245, 443] on link "Delivery" at bounding box center [266, 436] width 164 height 26
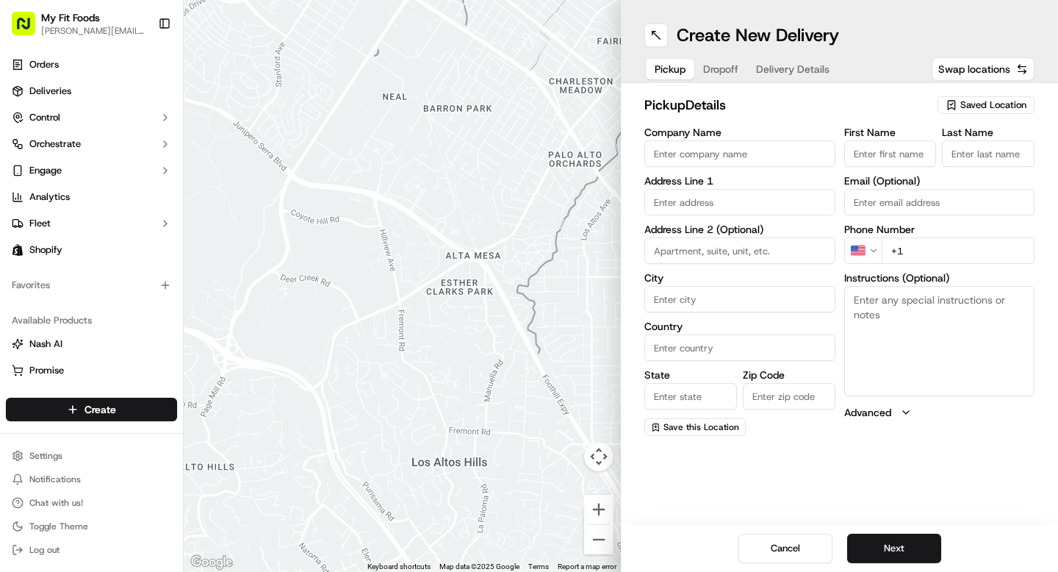
click at [993, 106] on span "Saved Location" at bounding box center [993, 104] width 66 height 13
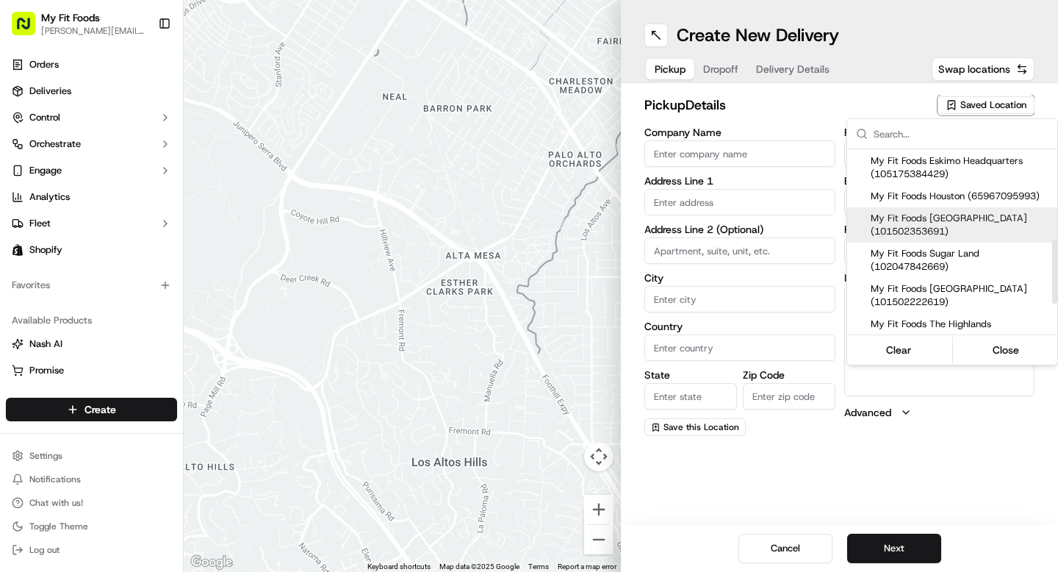
scroll to position [261, 0]
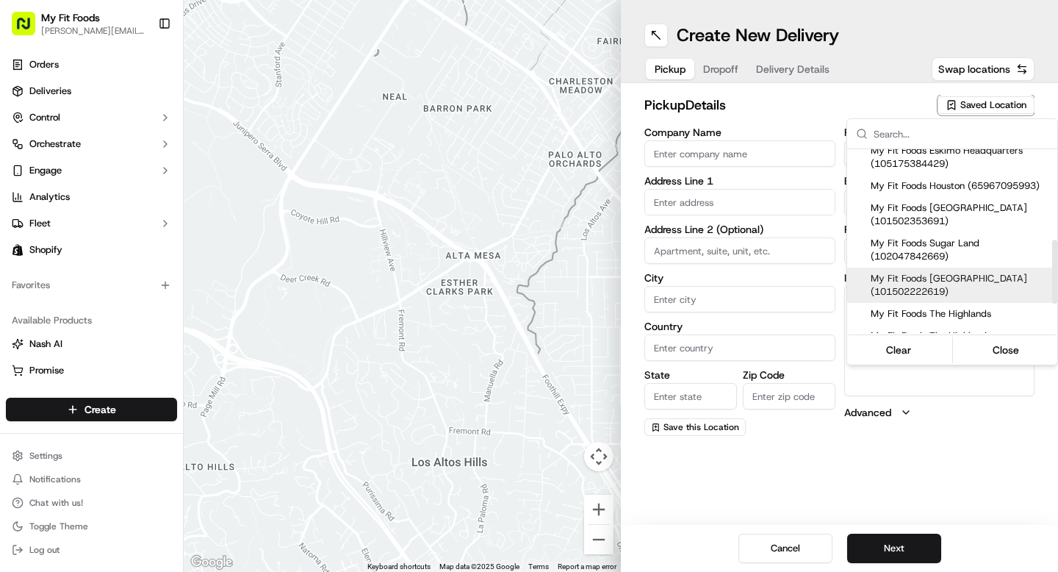
click at [928, 290] on span "My Fit Foods The Heights (101502222619)" at bounding box center [961, 285] width 181 height 26
type input "My Fit Foods The Heights"
type input "2802 N Shepherd Dr"
type input "Ste 100"
type input "Houston"
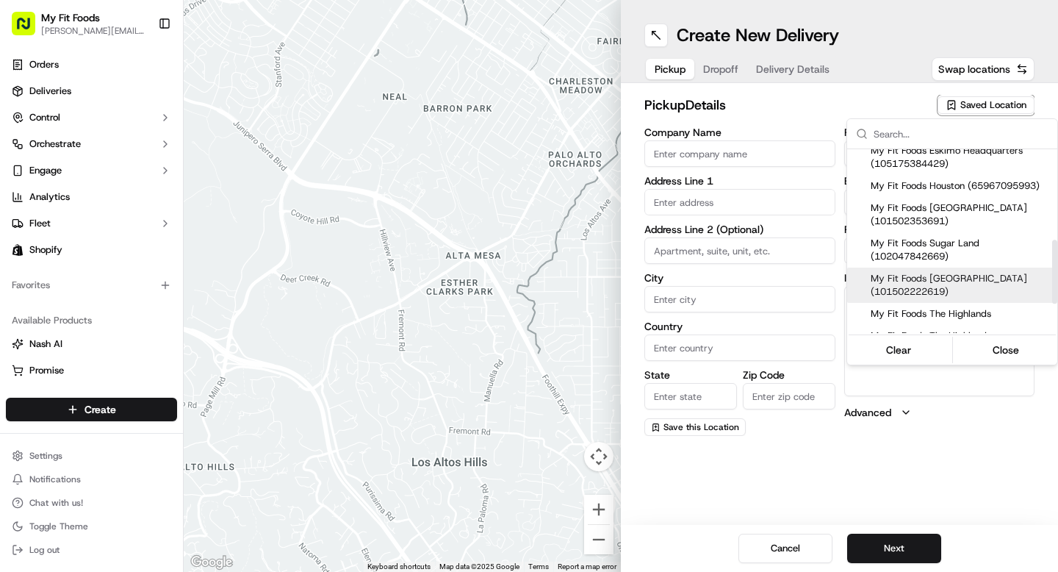
type input "US"
type input "TX"
type input "77008"
type input "+1 281 720 8662"
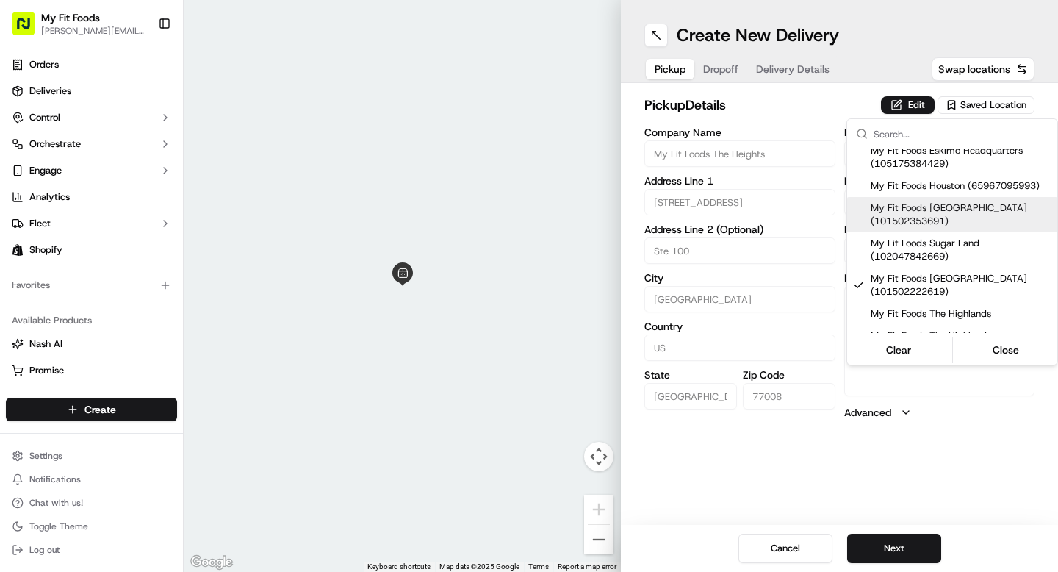
click at [719, 64] on html "My Fit Foods tyler@myfitfoods.com Toggle Sidebar Orders Deliveries Control Orch…" at bounding box center [529, 286] width 1058 height 572
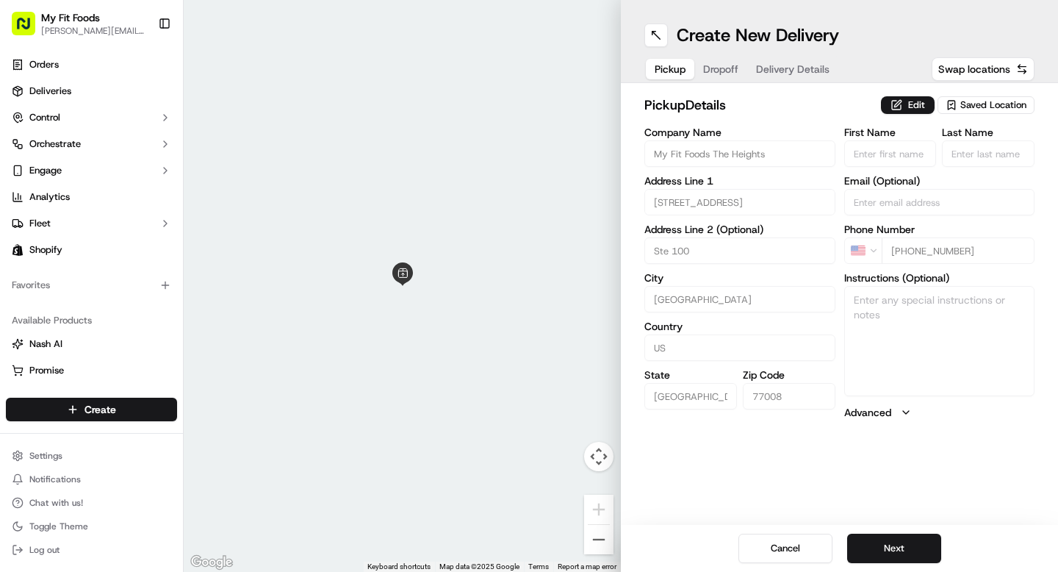
click at [719, 64] on button "Dropoff" at bounding box center [720, 69] width 53 height 21
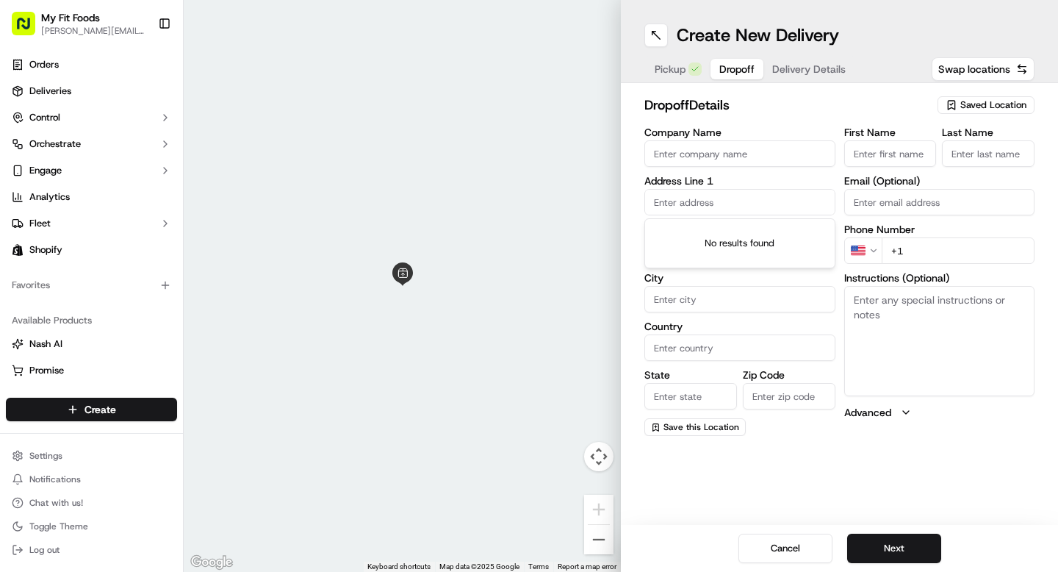
click at [709, 208] on input "text" at bounding box center [739, 202] width 191 height 26
click at [699, 184] on label "Address Line 1" at bounding box center [739, 181] width 191 height 10
click at [683, 204] on input "2404 navigation blvd" at bounding box center [739, 202] width 191 height 26
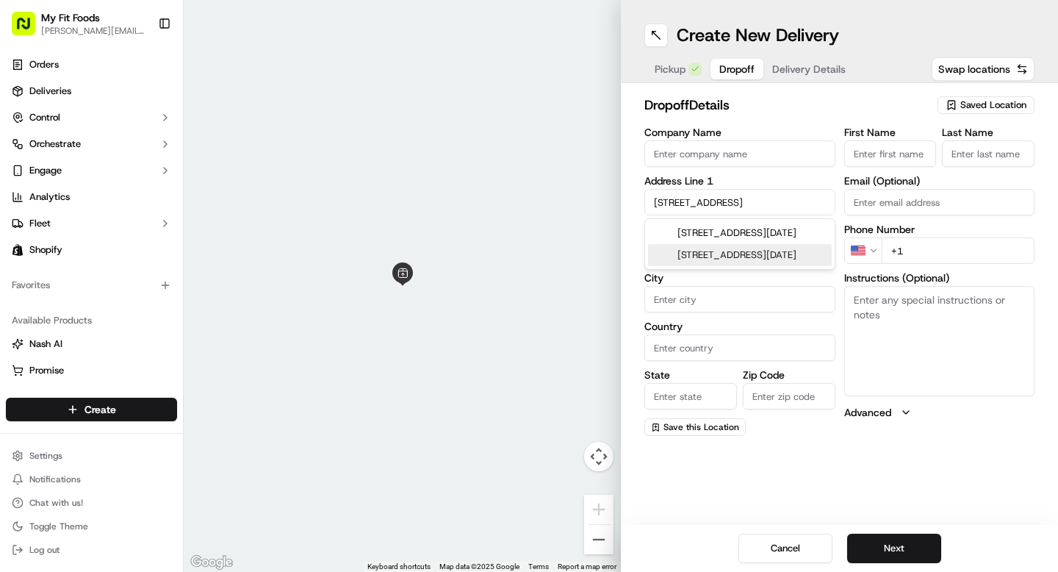
click at [683, 204] on input "2404 navigation blvd" at bounding box center [739, 202] width 191 height 26
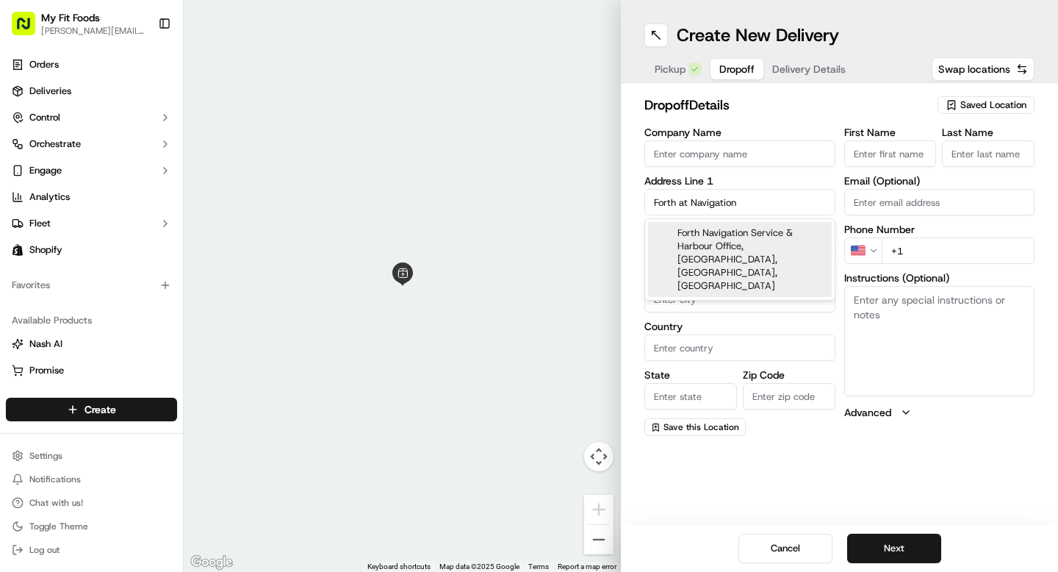
click at [682, 197] on input "Forth at Navigation" at bounding box center [739, 202] width 191 height 26
paste input "2412 Navigation Blvd, Houston, TX 77003"
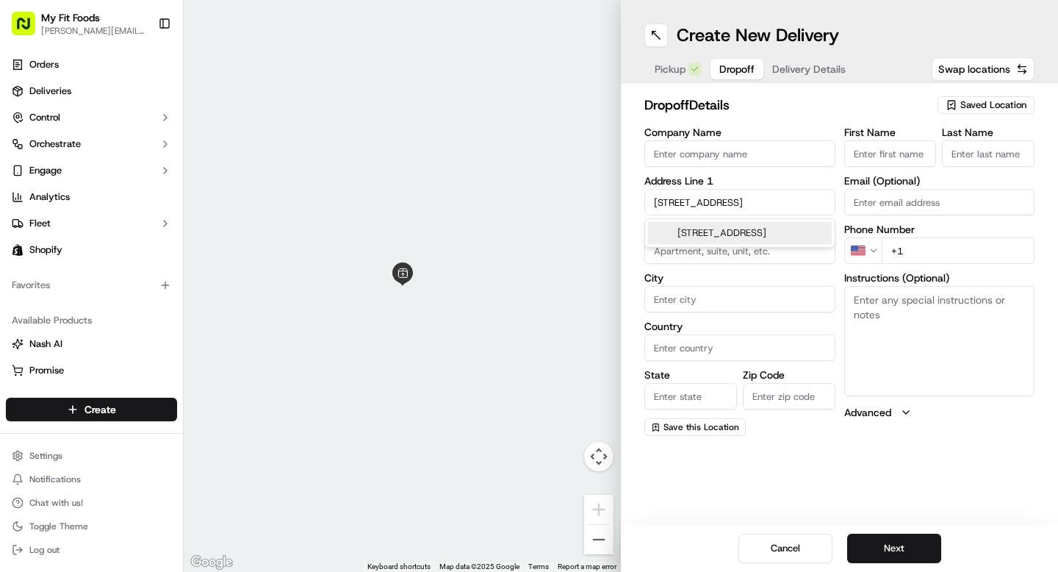
click at [694, 231] on div "2412 Navigation Blvd, Houston, TX 77003" at bounding box center [740, 233] width 184 height 22
type input "2412 Navigation Blvd, Houston, TX 77003, USA"
type input "Houston"
type input "United States"
type input "TX"
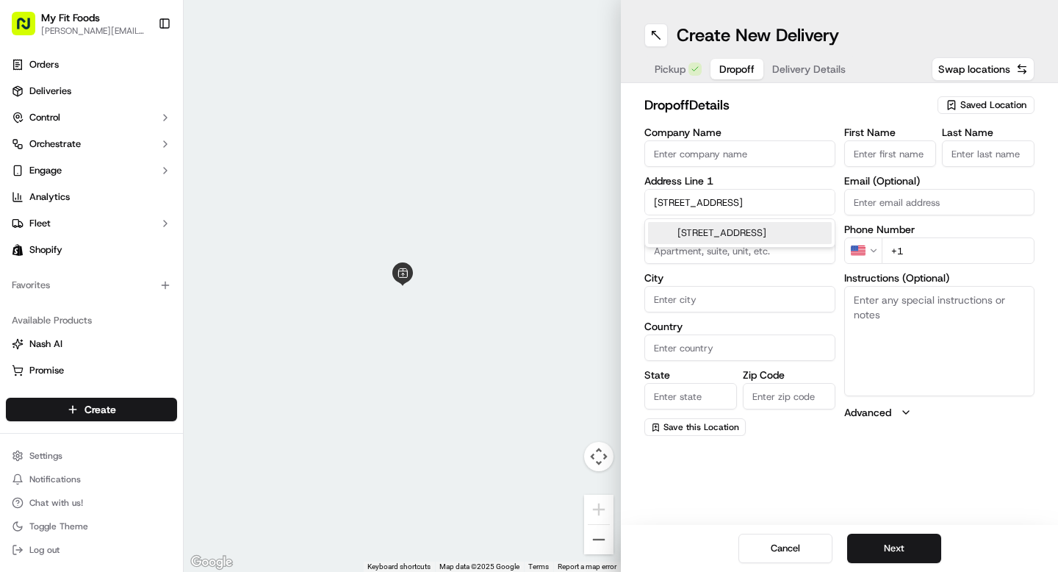
type input "77003"
type input "2412 Navigation Boulevard"
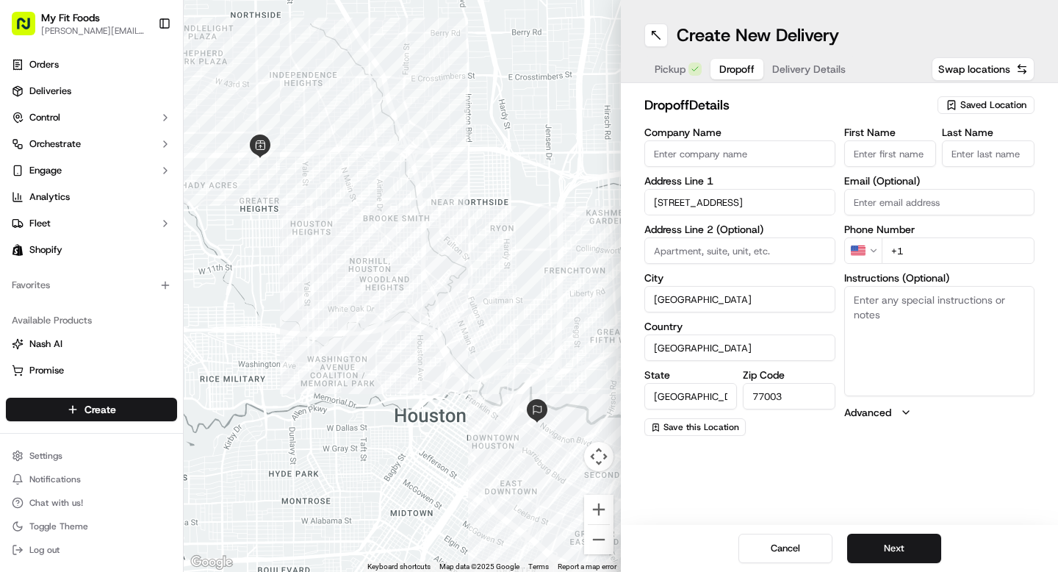
paste input "728"
type input "728"
click at [884, 312] on textarea "Instructions (Optional)" at bounding box center [939, 341] width 191 height 110
paste textarea "Lobby door & Elevator code 2238096"
type textarea "Lobby door & Elevator code 2238096"
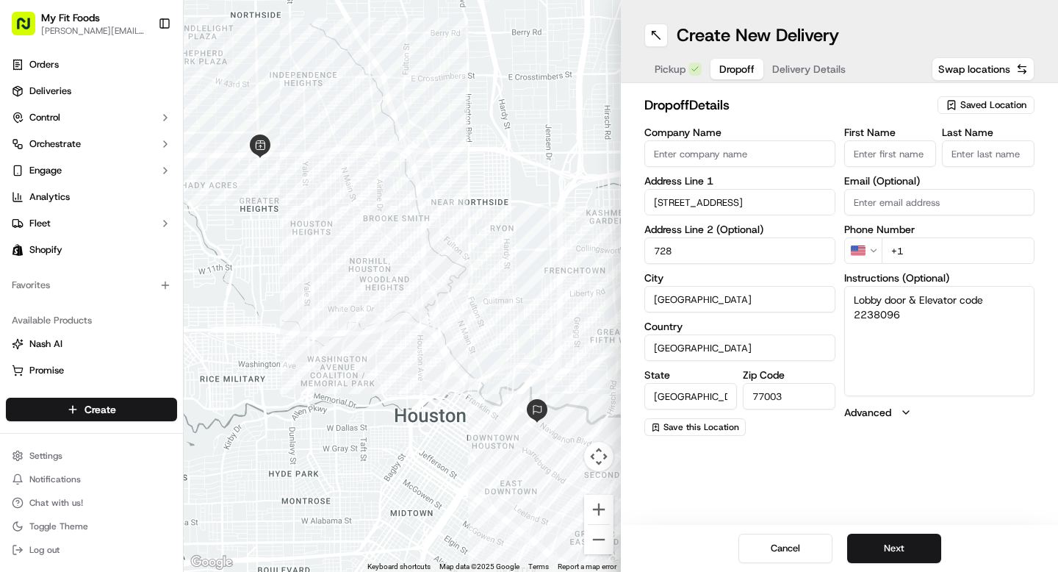
click at [896, 151] on input "First Name" at bounding box center [890, 153] width 93 height 26
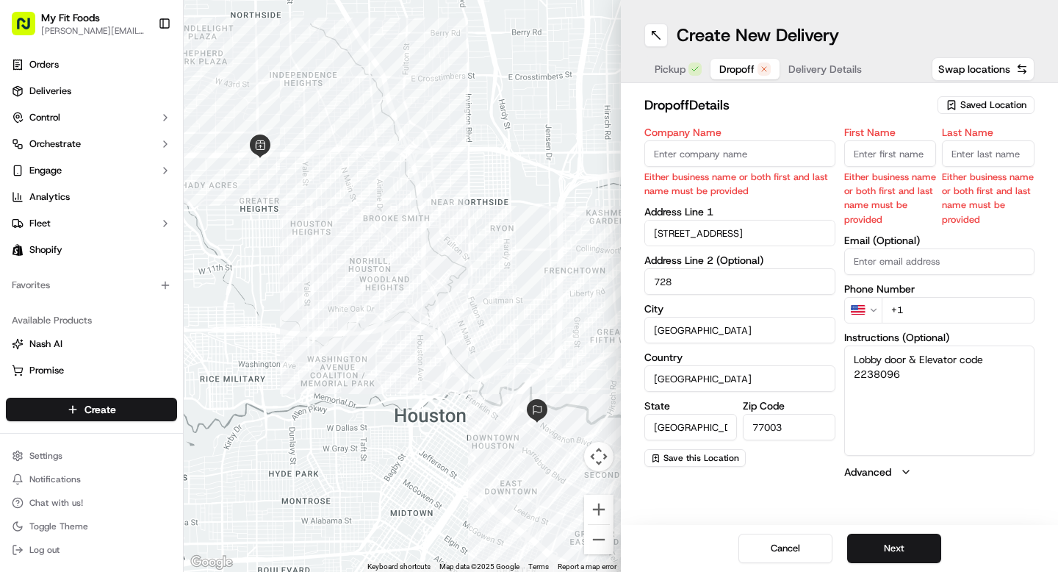
paste input "Branden Frazier"
click at [901, 154] on input "Branden Frazier" at bounding box center [890, 153] width 93 height 26
type input "Branden"
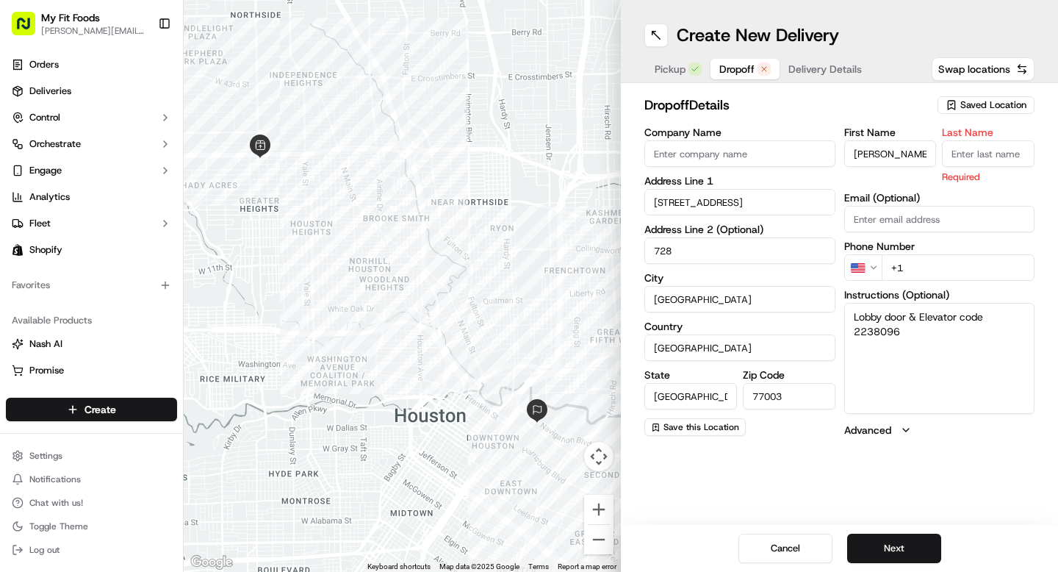
click at [984, 157] on input "Last Name" at bounding box center [988, 153] width 93 height 26
paste input "Frazier"
type input "Frazier"
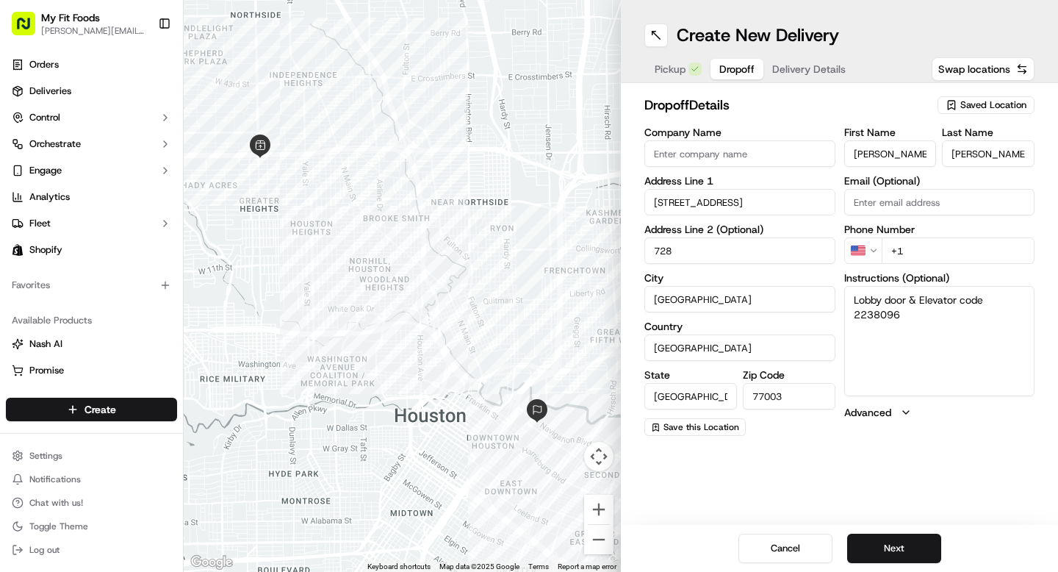
click at [907, 341] on textarea "Lobby door & Elevator code 2238096" at bounding box center [939, 341] width 191 height 110
click at [926, 248] on input "+1" at bounding box center [959, 250] width 154 height 26
paste input "623 287 6497"
type input "+1 623 287 6497"
click at [821, 76] on span "Delivery Details" at bounding box center [808, 69] width 73 height 15
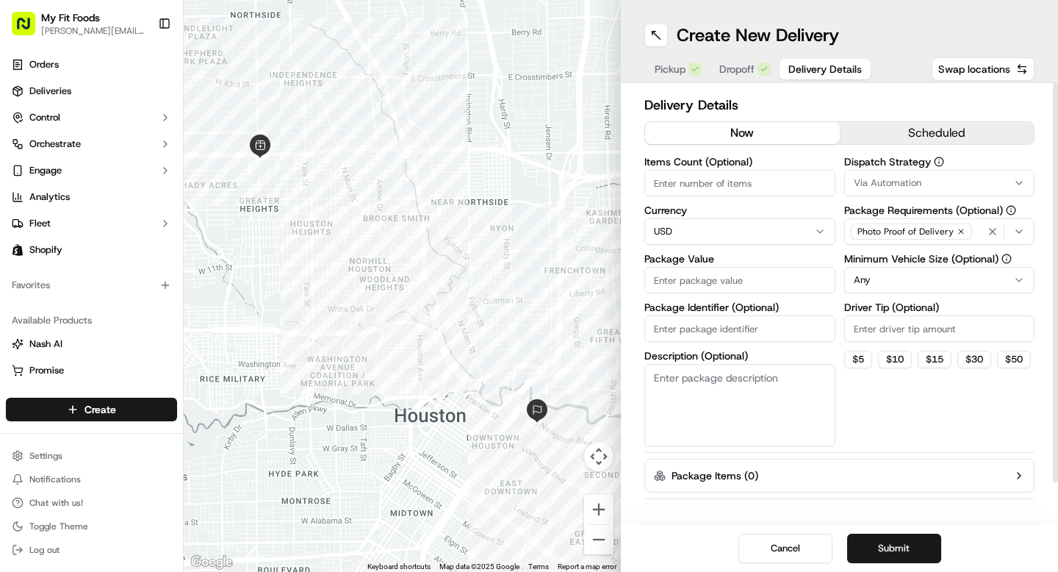
click at [741, 195] on input "Items Count (Optional)" at bounding box center [739, 183] width 191 height 26
type input "9"
click at [729, 279] on input "Package Value" at bounding box center [739, 280] width 191 height 26
type input "122"
click at [710, 326] on input "Package Identifier (Optional)" at bounding box center [739, 328] width 191 height 26
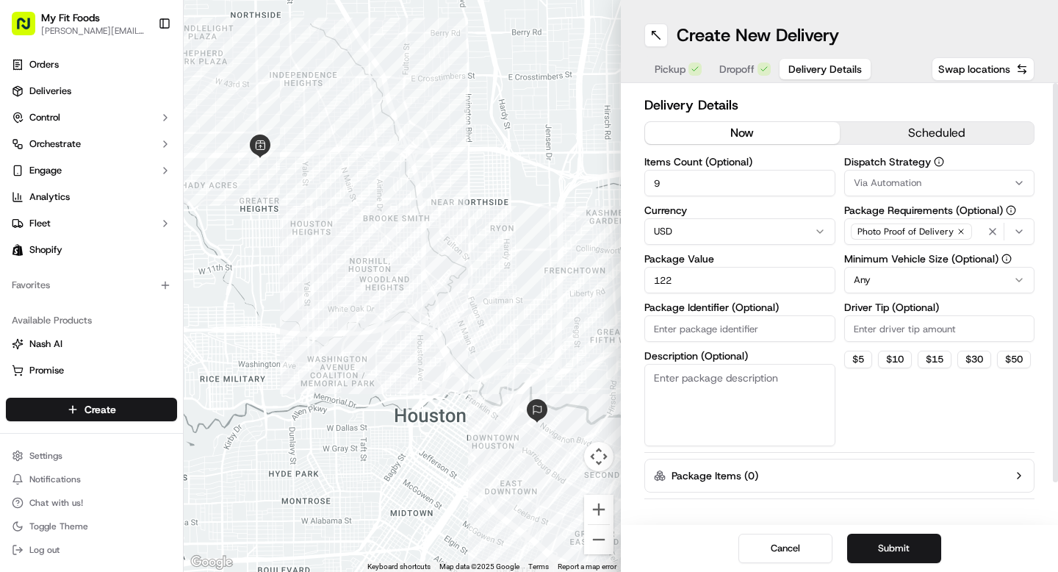
paste input "925684"
type input "925684"
click at [855, 360] on button "$ 5" at bounding box center [858, 359] width 28 height 18
type input "5"
click at [888, 538] on button "Submit" at bounding box center [894, 547] width 94 height 29
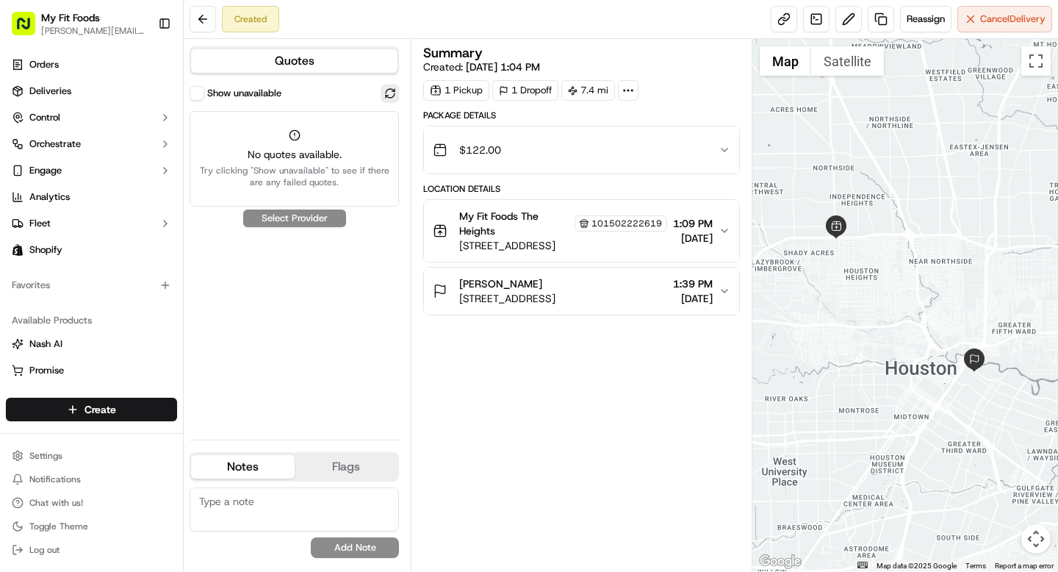
click at [388, 95] on button at bounding box center [390, 93] width 18 height 18
click at [388, 96] on button at bounding box center [390, 93] width 18 height 18
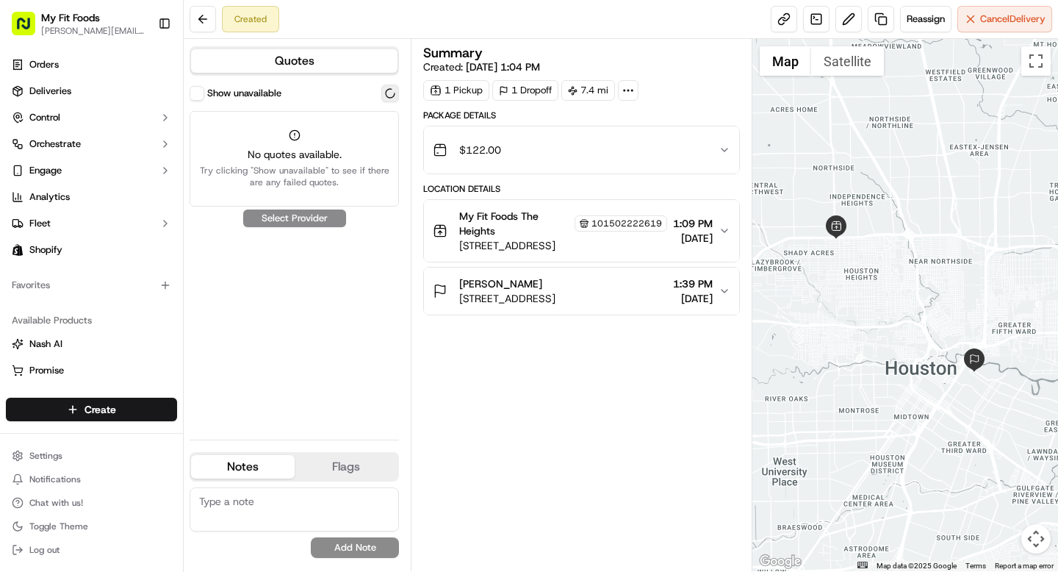
click at [388, 96] on button at bounding box center [390, 93] width 18 height 18
click at [379, 96] on div "Show unavailable" at bounding box center [294, 93] width 209 height 18
click at [394, 96] on button at bounding box center [390, 93] width 18 height 18
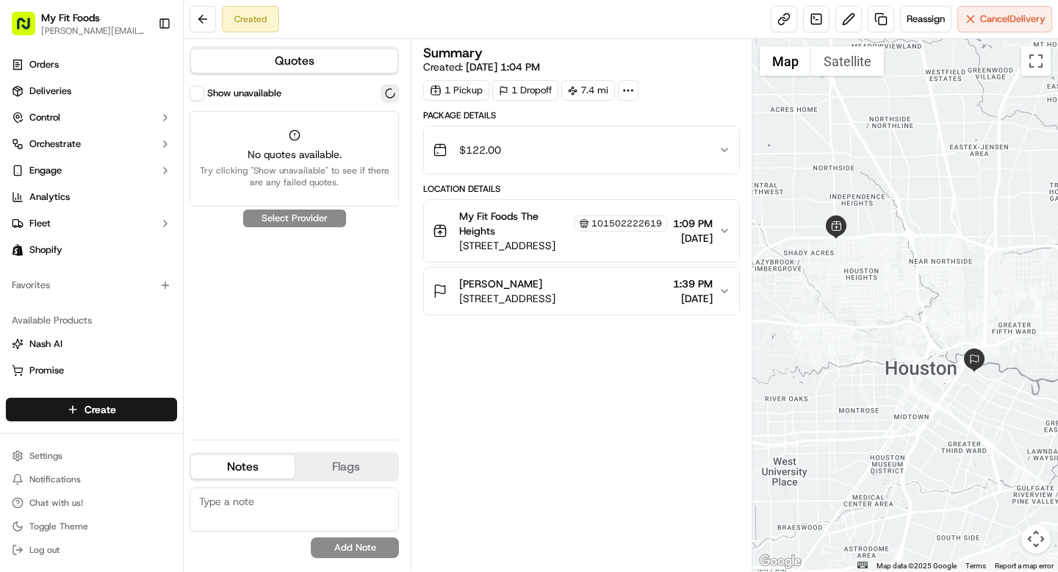
click at [394, 96] on button at bounding box center [390, 93] width 18 height 18
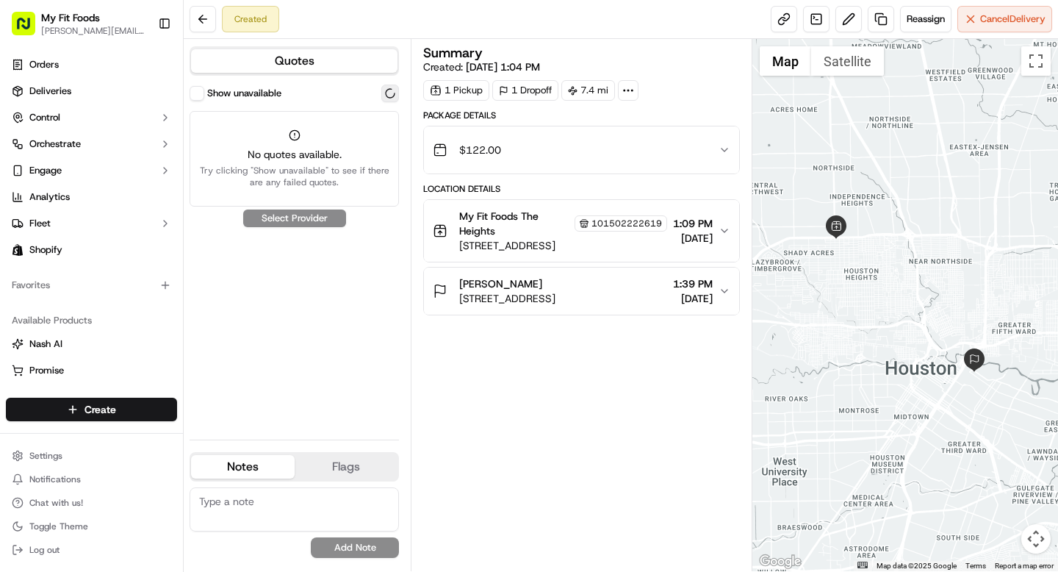
click at [394, 96] on button at bounding box center [390, 93] width 18 height 18
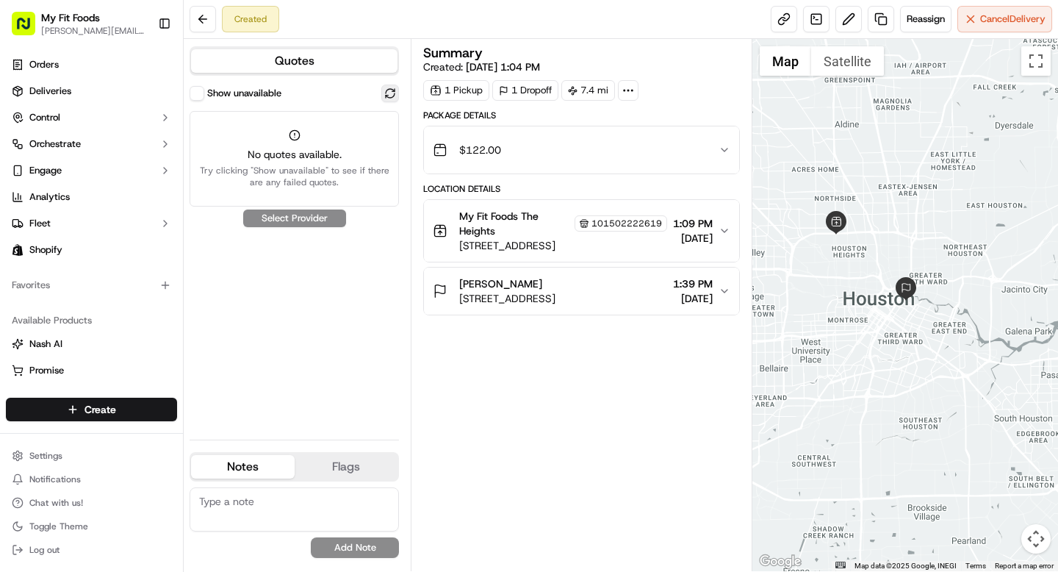
click at [387, 98] on button at bounding box center [390, 93] width 18 height 18
click at [396, 93] on button at bounding box center [390, 93] width 18 height 18
click at [386, 91] on button at bounding box center [390, 93] width 18 height 18
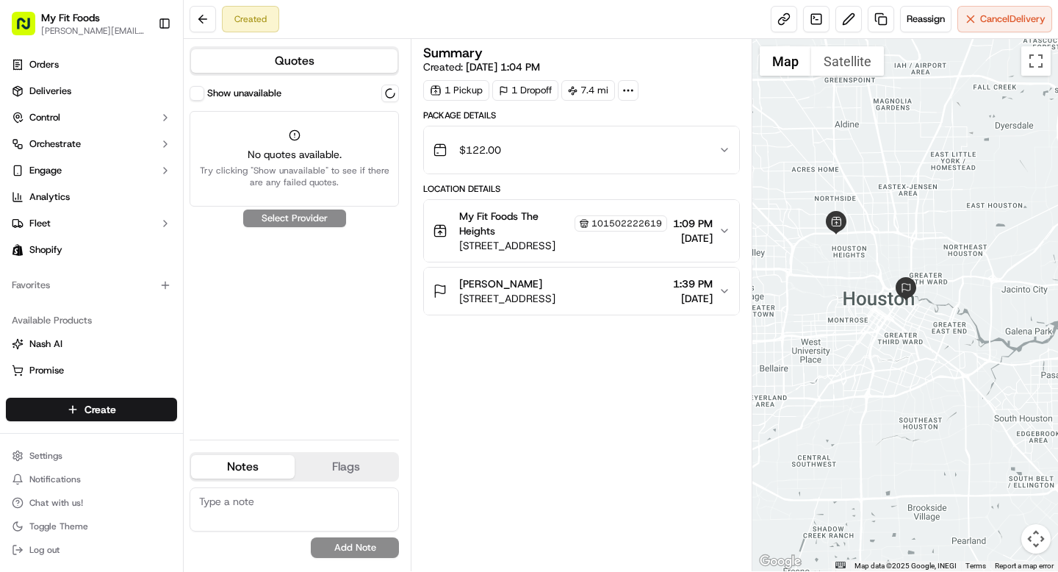
click at [301, 223] on div "Show unavailable No quotes available. Try clicking "Show unavailable" to see if…" at bounding box center [294, 255] width 209 height 343
click at [382, 93] on button at bounding box center [390, 93] width 18 height 18
drag, startPoint x: 460, startPoint y: 296, endPoint x: 590, endPoint y: 300, distance: 130.1
click at [555, 300] on span "2412 Navigation Blvd #728, Houston, TX 77003, USA" at bounding box center [507, 298] width 96 height 15
copy span "2412 Navigation Blvd #728"
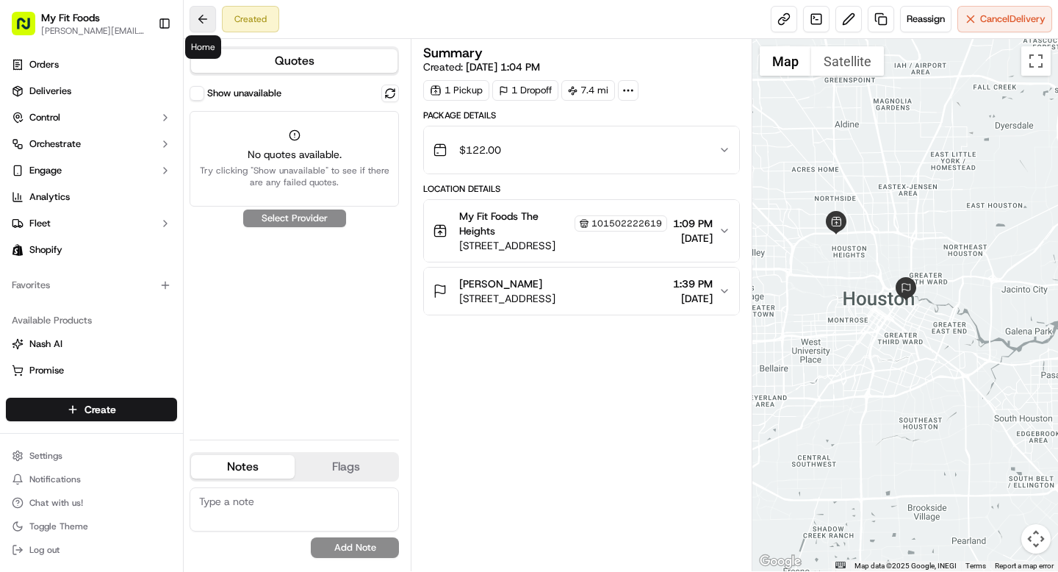
click at [202, 18] on button at bounding box center [203, 19] width 26 height 26
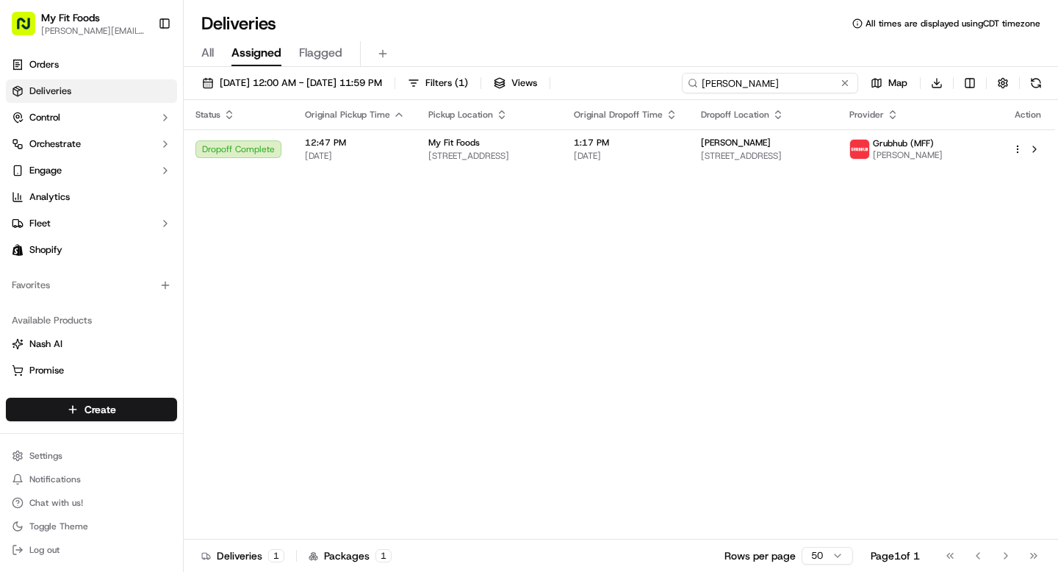
click at [774, 91] on input "Michael Peytavin" at bounding box center [770, 83] width 176 height 21
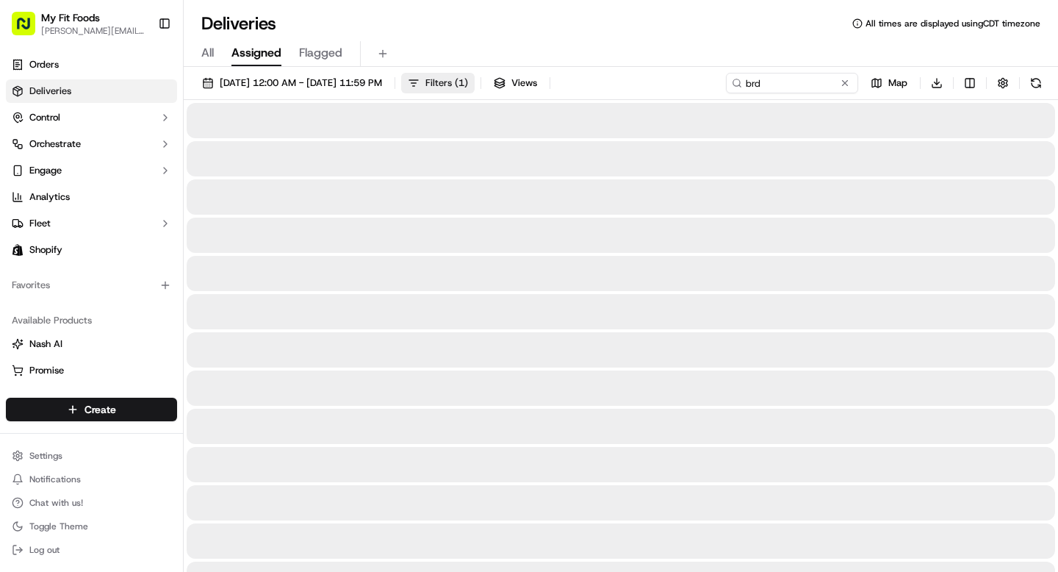
click at [468, 84] on span "Filters ( 1 )" at bounding box center [446, 82] width 43 height 13
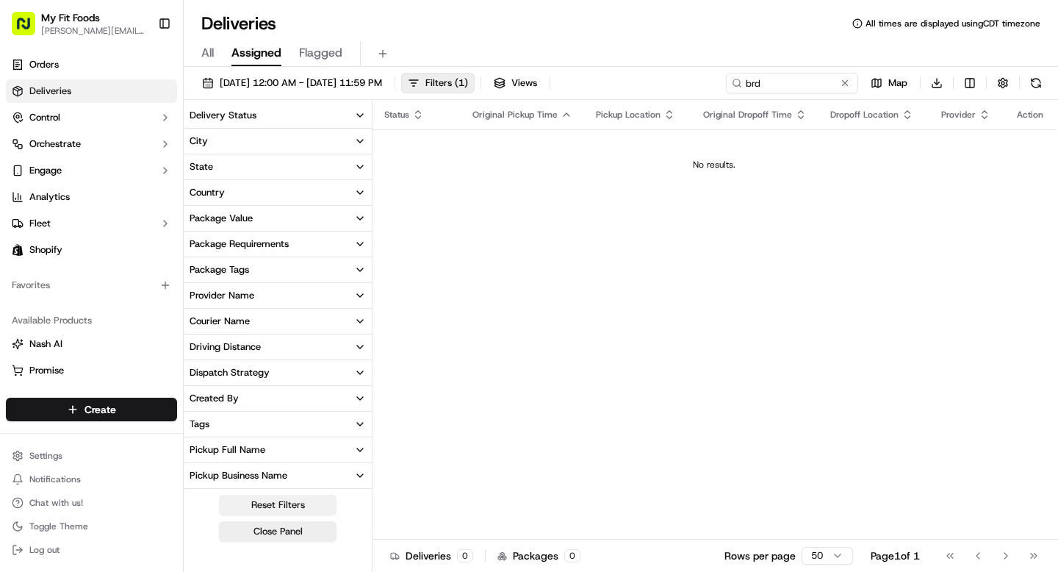
click at [252, 513] on button "Reset Filters" at bounding box center [278, 504] width 118 height 21
click at [775, 80] on input "brd" at bounding box center [770, 83] width 176 height 21
type input "branden"
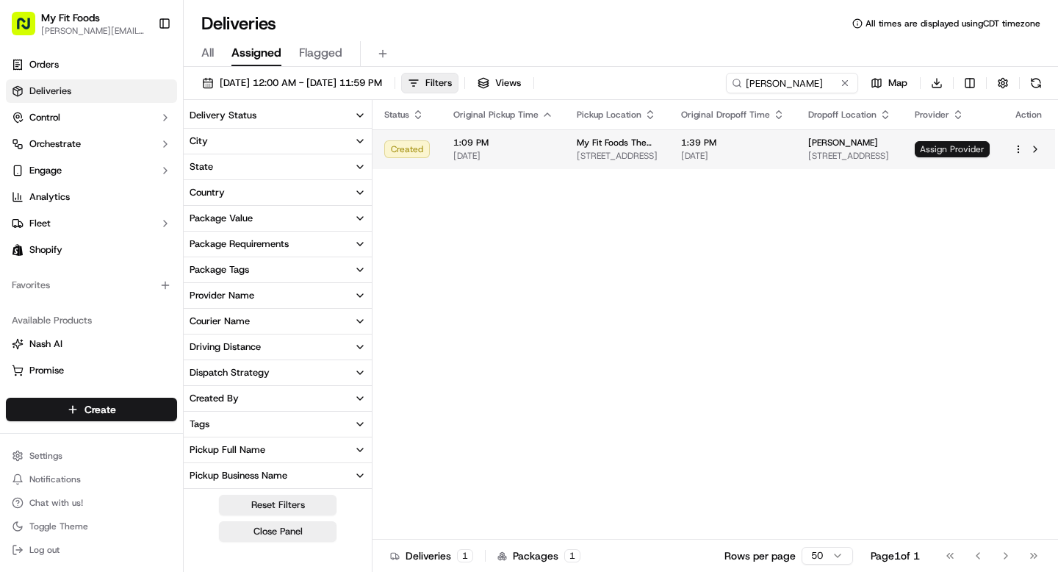
click at [943, 151] on span "Assign Provider" at bounding box center [952, 149] width 75 height 16
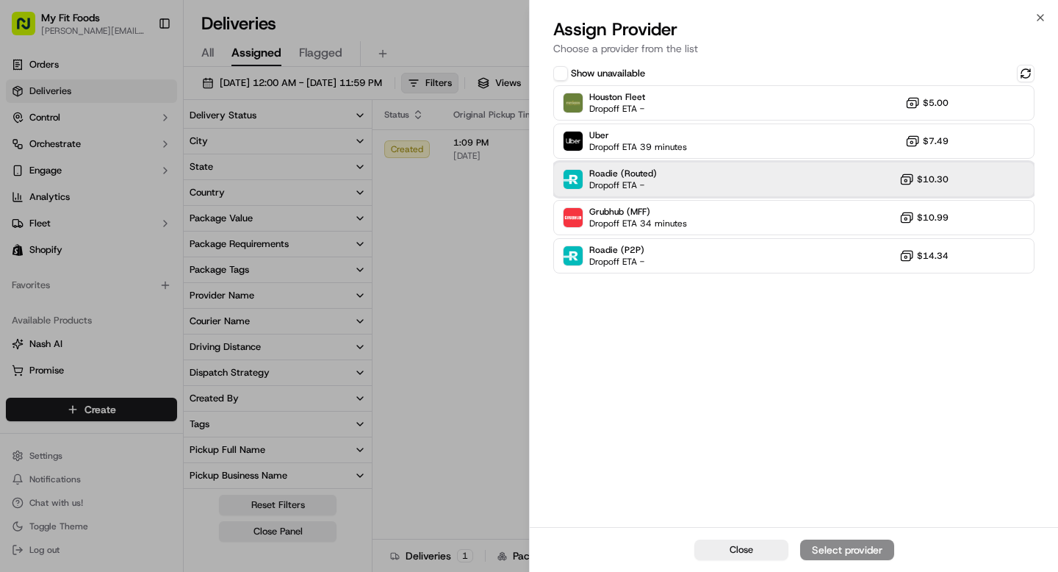
click at [721, 175] on div "Roadie (Routed) Dropoff ETA - $10.30" at bounding box center [793, 179] width 481 height 35
click at [835, 550] on div "Assign Provider" at bounding box center [847, 549] width 72 height 15
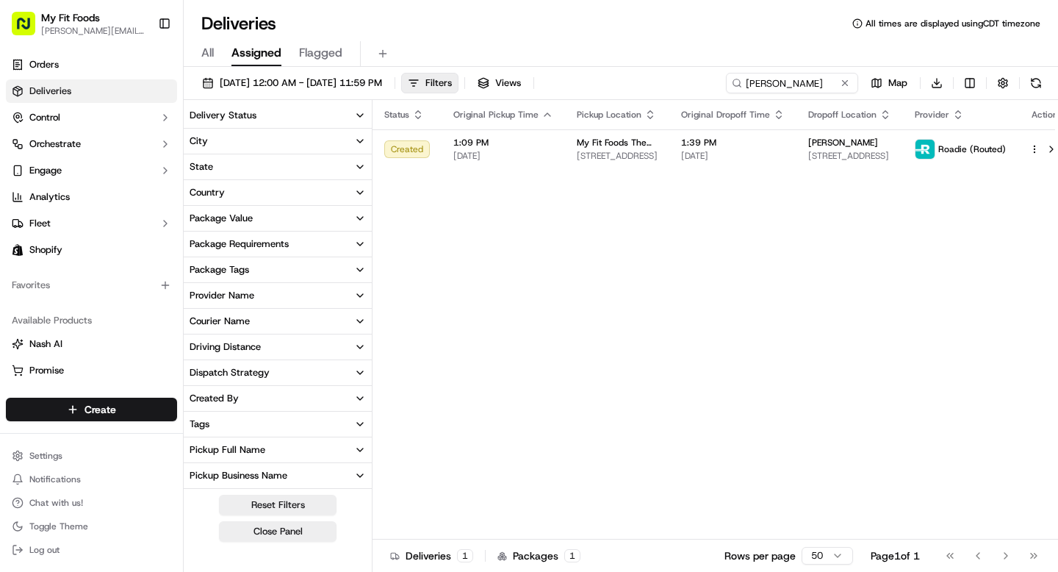
click at [575, 57] on div "All Assigned Flagged" at bounding box center [621, 54] width 874 height 26
click at [788, 86] on input "branden" at bounding box center [770, 83] width 176 height 21
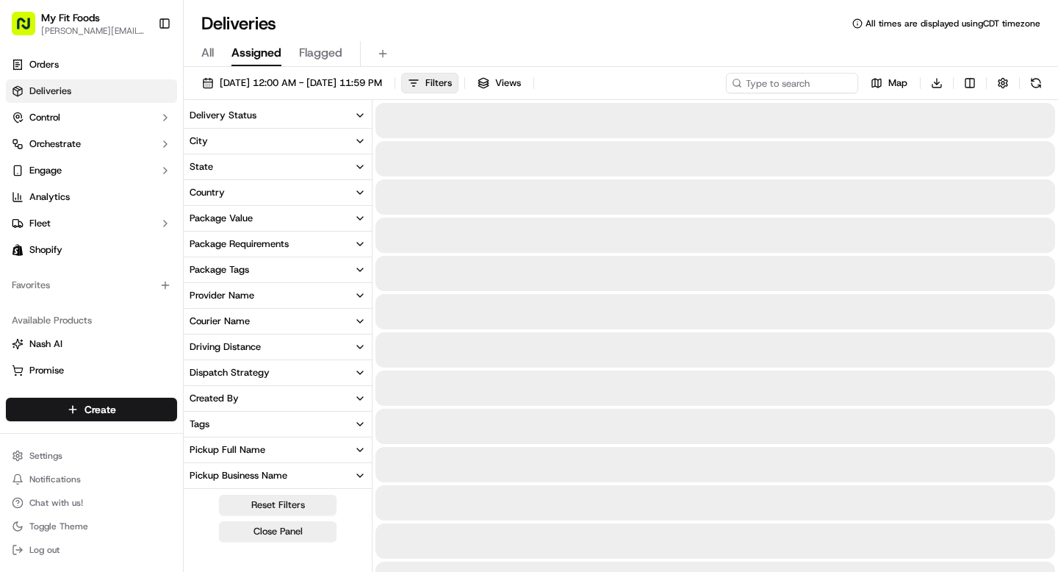
click at [563, 2] on div "Deliveries All times are displayed using CDT timezone All Assigned Flagged 09/1…" at bounding box center [621, 286] width 874 height 572
click at [458, 81] on button "Filters" at bounding box center [429, 83] width 57 height 21
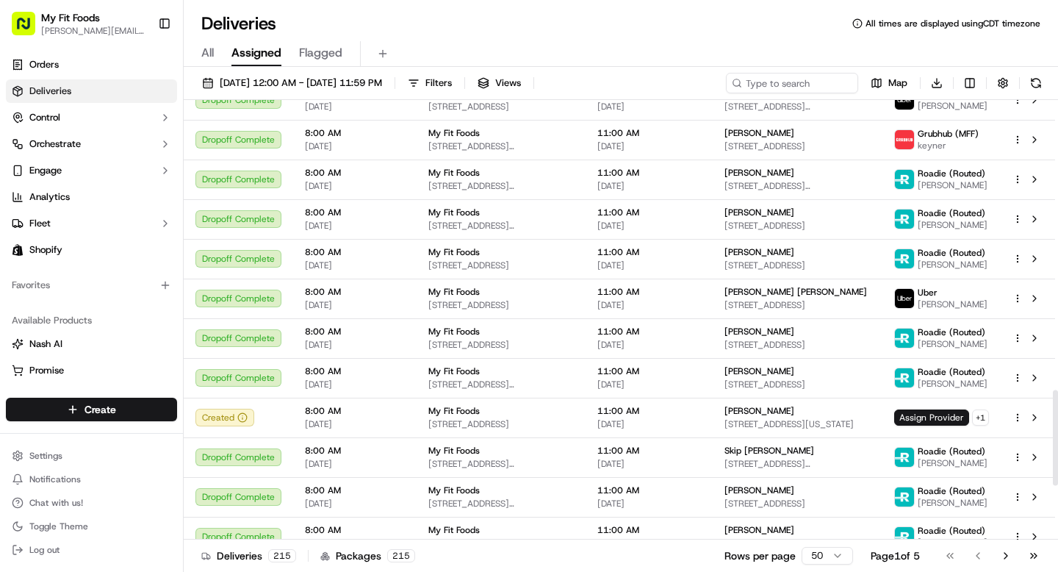
scroll to position [1577, 0]
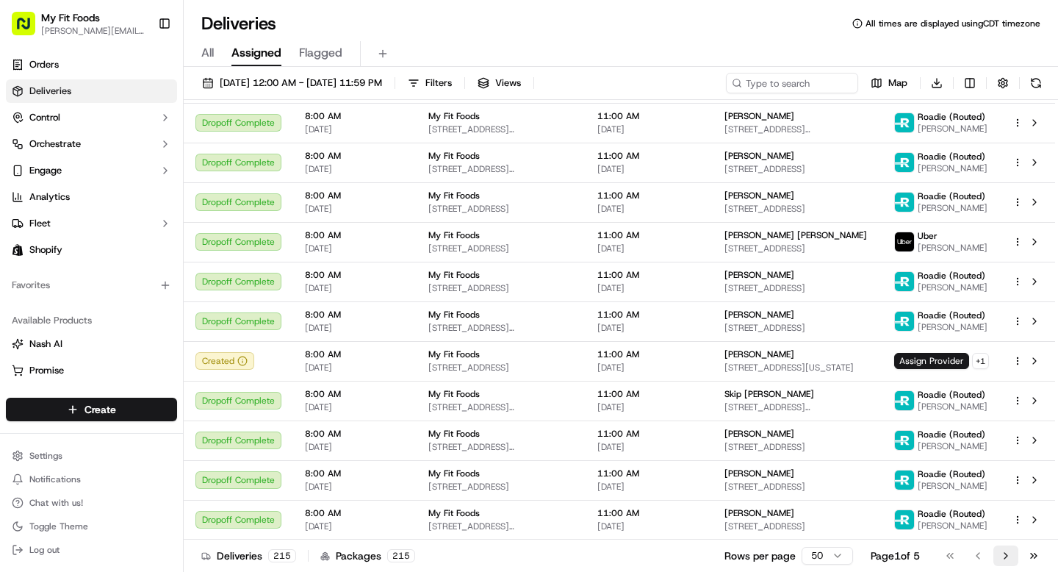
click at [1009, 556] on button "Go to next page" at bounding box center [1005, 555] width 25 height 21
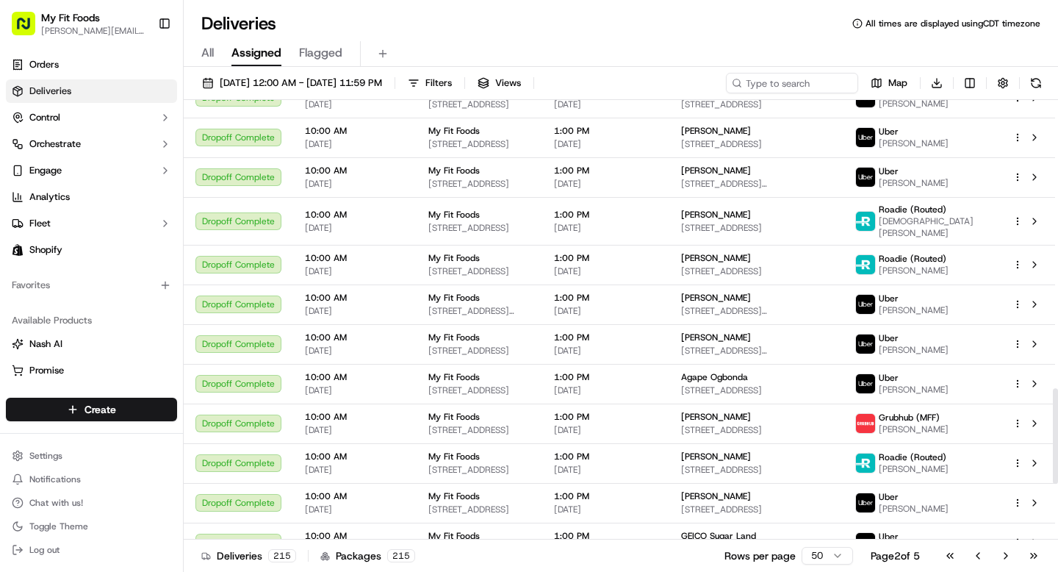
scroll to position [1578, 0]
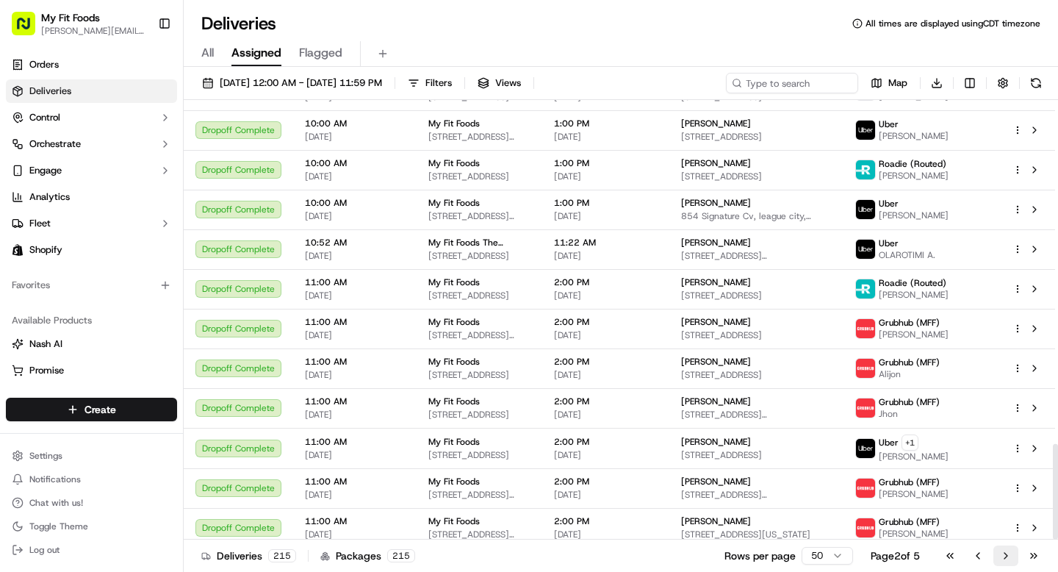
click at [1007, 557] on button "Go to next page" at bounding box center [1005, 555] width 25 height 21
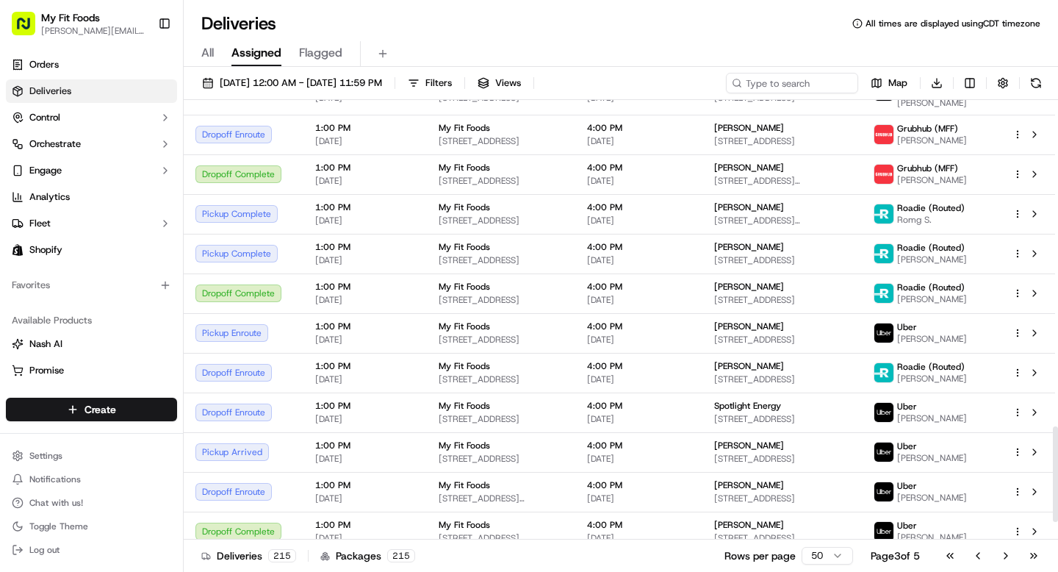
scroll to position [1575, 0]
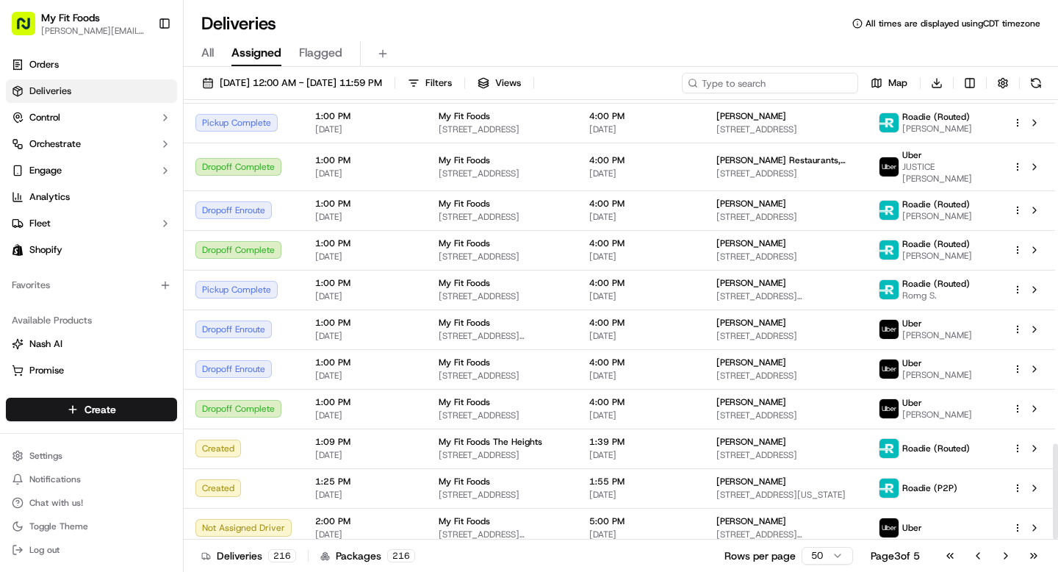
click at [755, 88] on input at bounding box center [770, 83] width 176 height 21
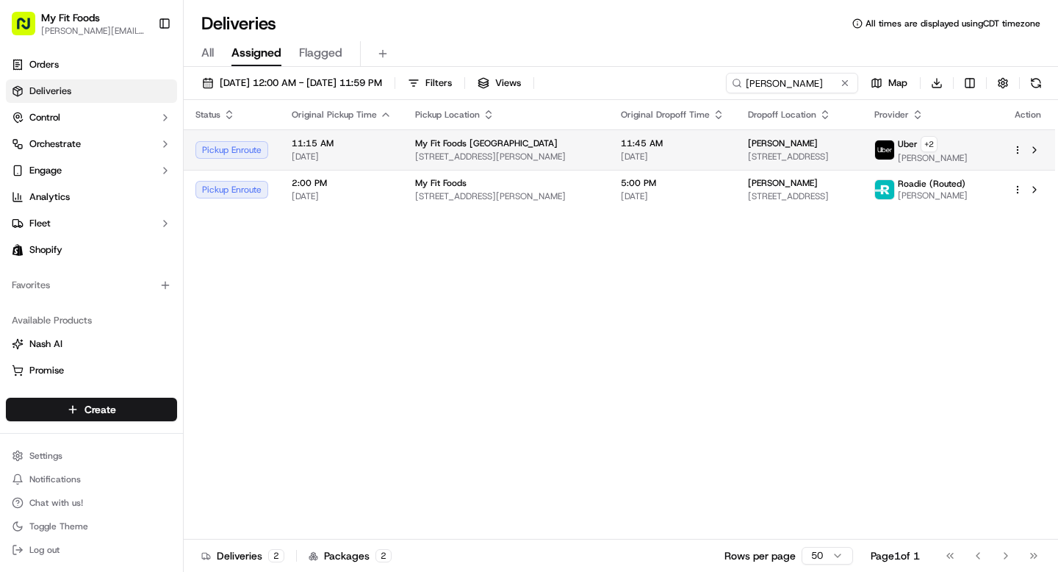
click at [243, 151] on div "Pickup Enroute" at bounding box center [231, 150] width 73 height 18
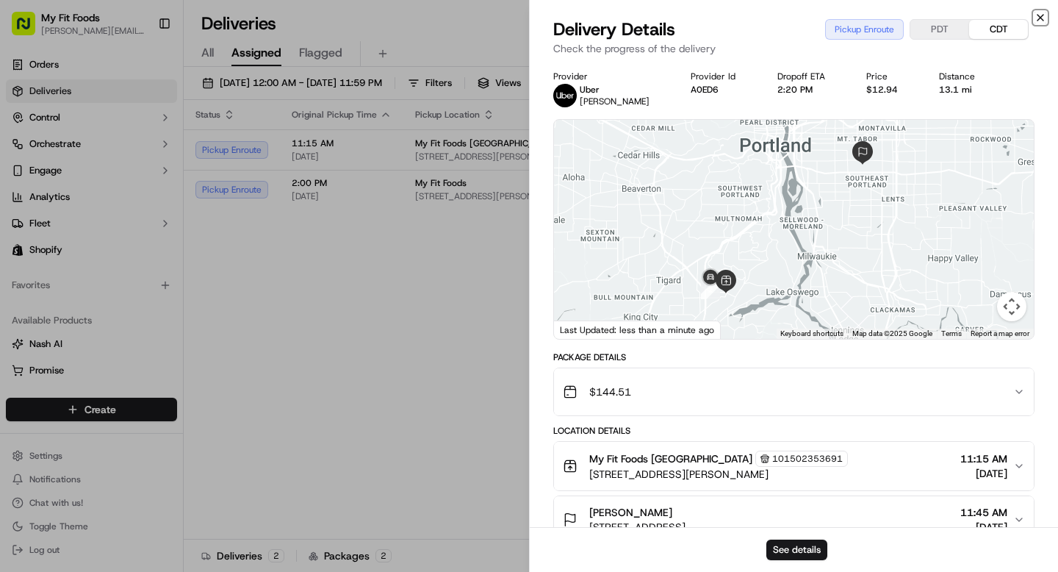
click at [1040, 21] on icon "button" at bounding box center [1040, 18] width 12 height 12
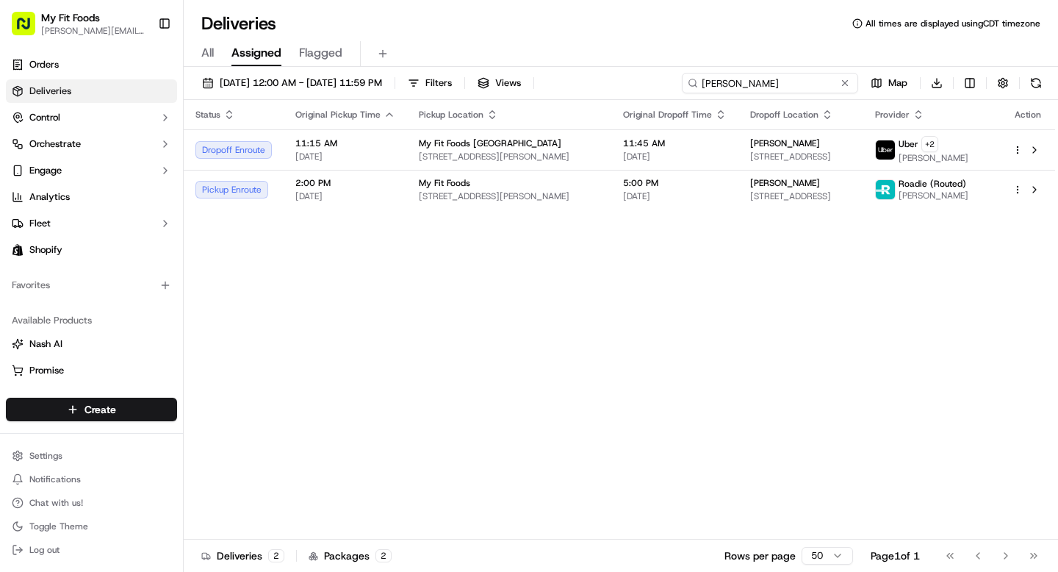
click at [785, 85] on input "diana" at bounding box center [770, 83] width 176 height 21
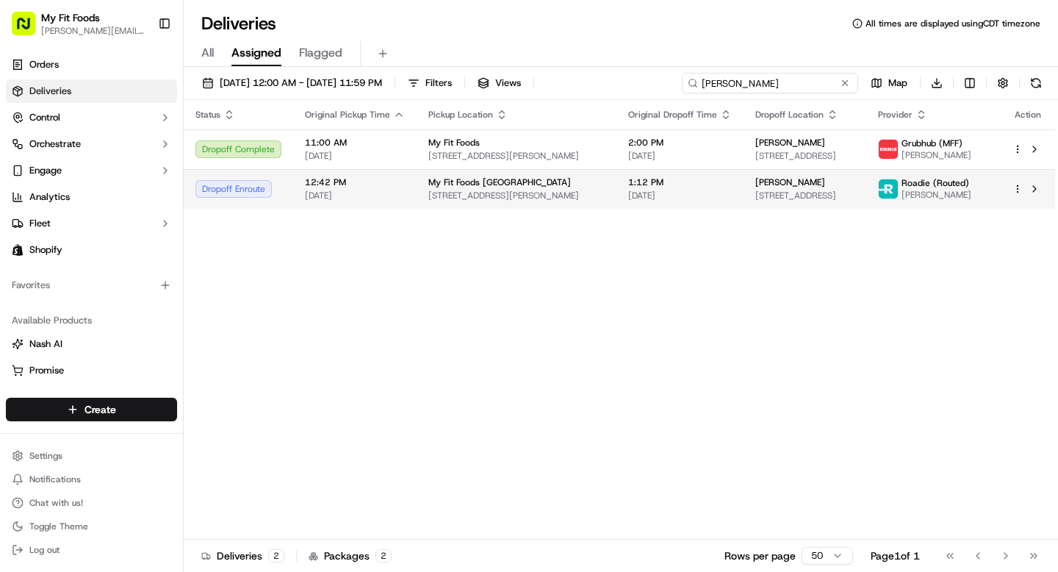
type input "patricia"
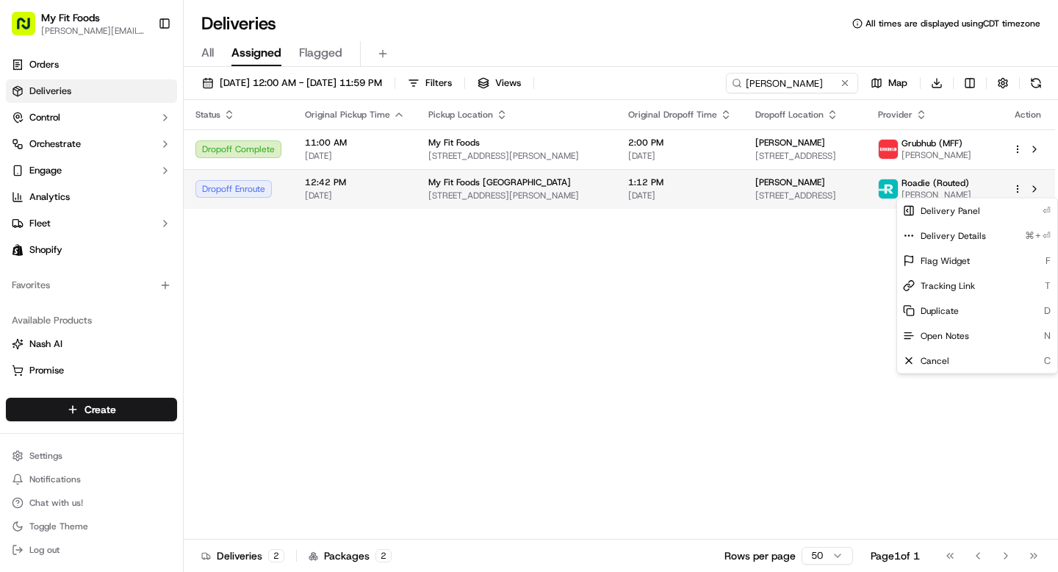
click at [1018, 187] on html "My Fit Foods tyler@myfitfoods.com Toggle Sidebar Orders Deliveries Control Orch…" at bounding box center [529, 286] width 1058 height 572
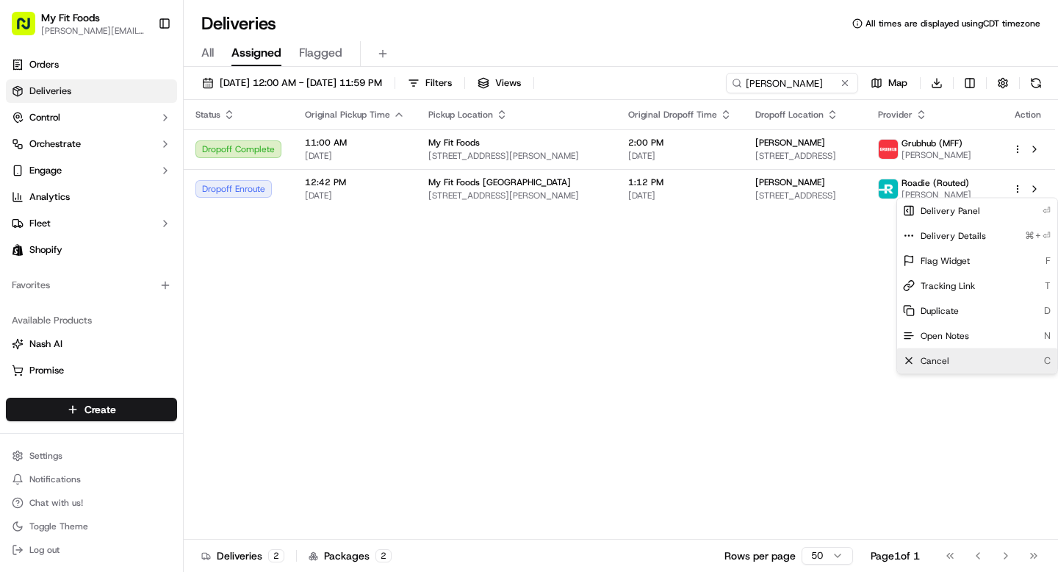
click at [942, 353] on div "Cancel C" at bounding box center [977, 360] width 160 height 25
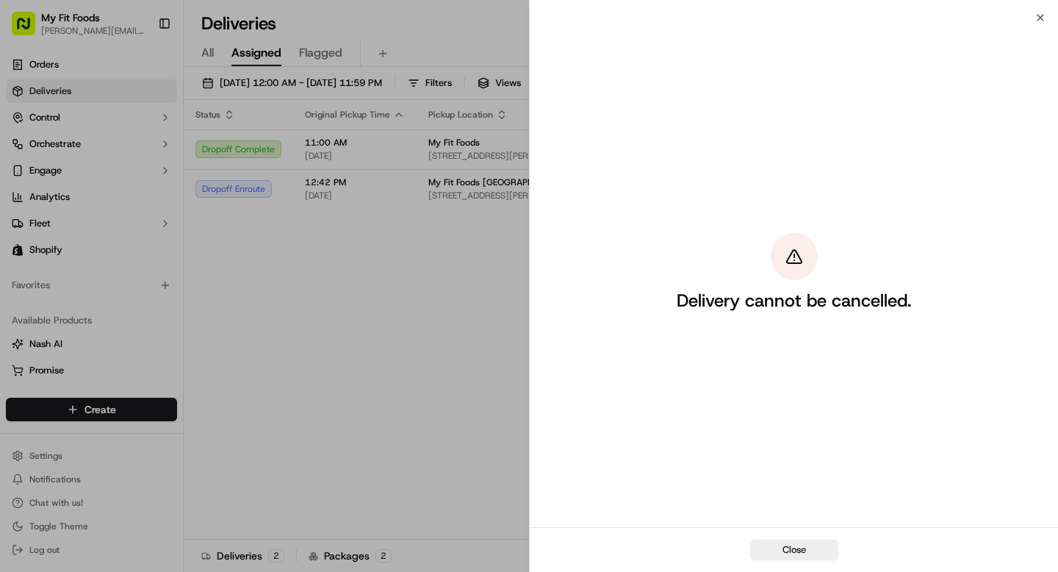
click at [782, 534] on div "Close" at bounding box center [794, 549] width 528 height 45
click at [775, 554] on button "Close" at bounding box center [794, 549] width 88 height 21
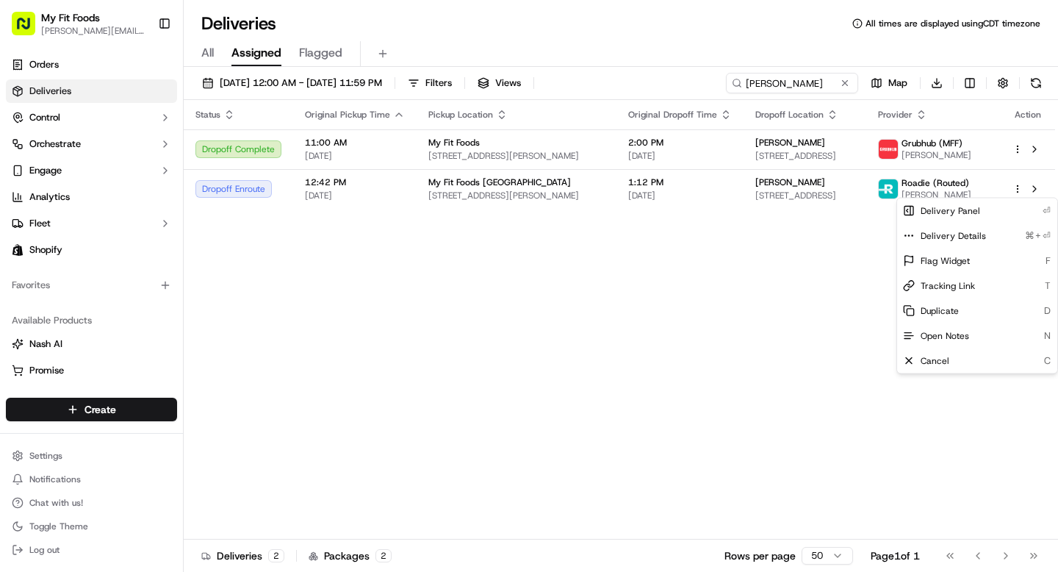
click at [493, 325] on div "Status Original Pickup Time Pickup Location Original Dropoff Time Dropoff Locat…" at bounding box center [619, 319] width 871 height 439
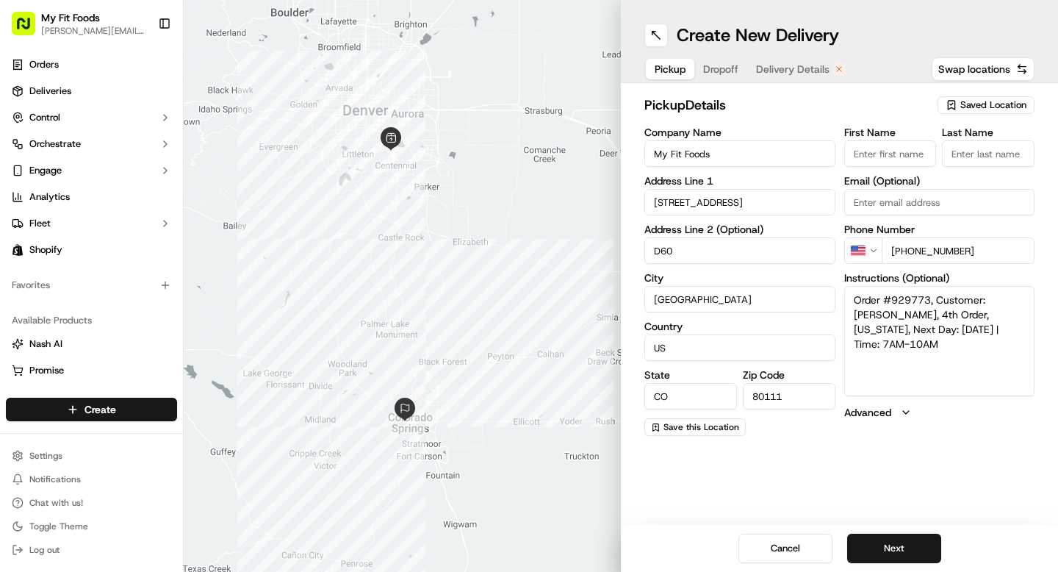
click at [787, 67] on span "Delivery Details" at bounding box center [792, 69] width 73 height 15
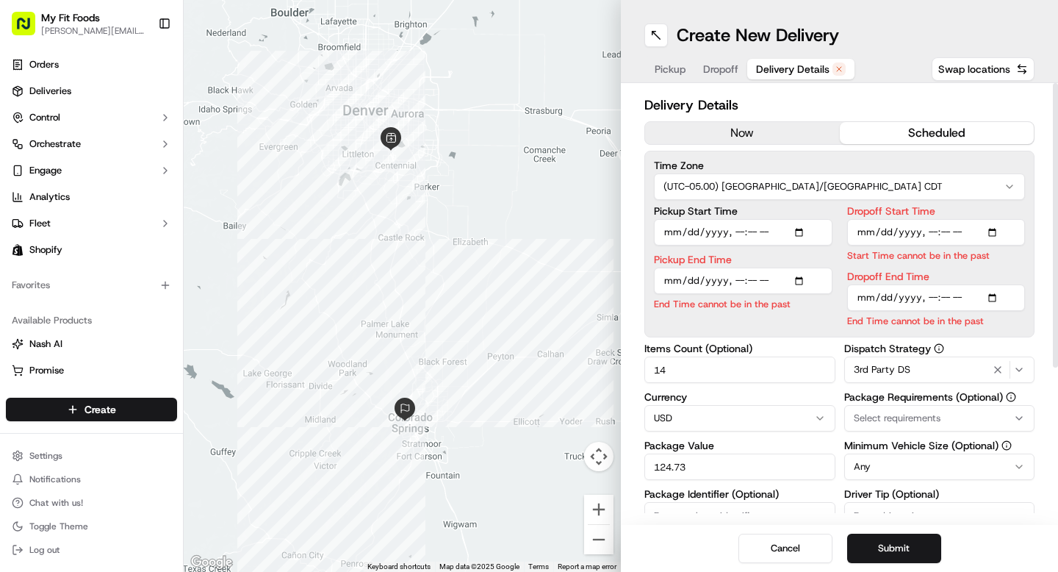
click at [703, 127] on button "now" at bounding box center [742, 133] width 195 height 22
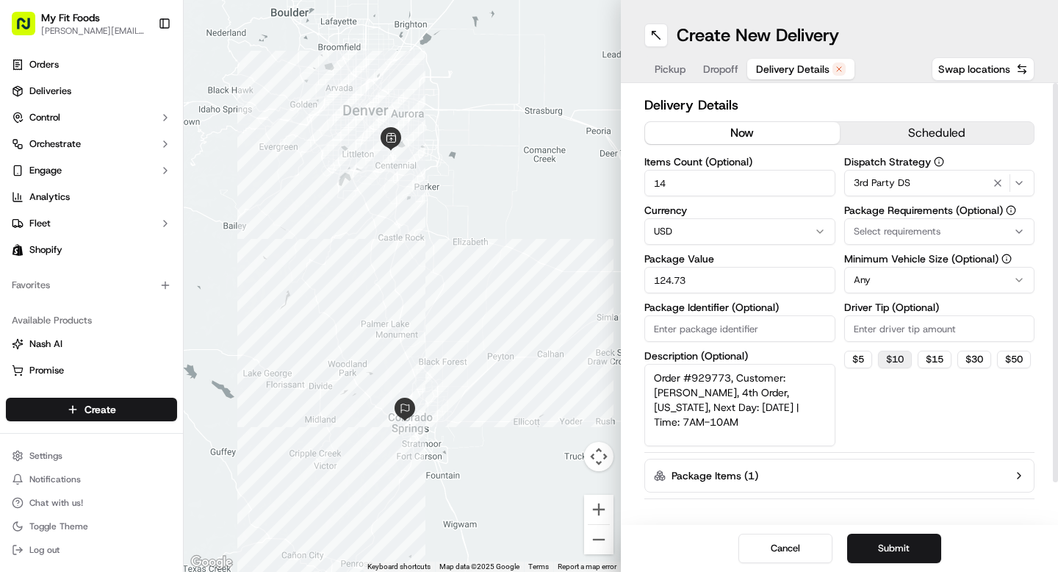
click at [906, 358] on button "$ 10" at bounding box center [895, 359] width 34 height 18
type input "10"
click at [876, 547] on button "Submit" at bounding box center [894, 547] width 94 height 29
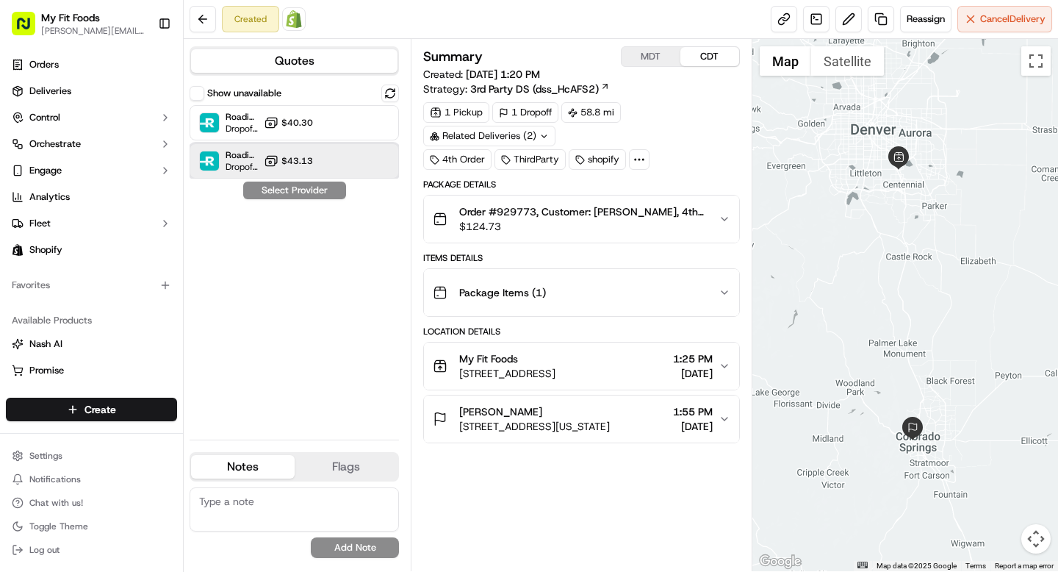
click at [319, 156] on div "Roadie (P2P) Dropoff ETA - $43.13" at bounding box center [294, 160] width 209 height 35
click at [308, 193] on button "Assign Provider" at bounding box center [294, 190] width 104 height 18
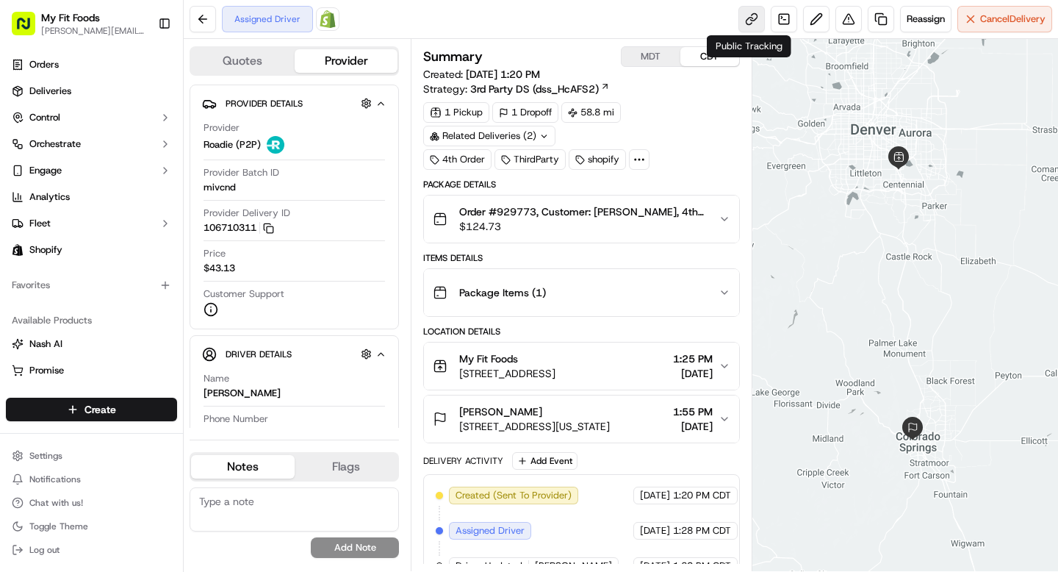
click at [749, 22] on link at bounding box center [751, 19] width 26 height 26
